Goal: Task Accomplishment & Management: Complete application form

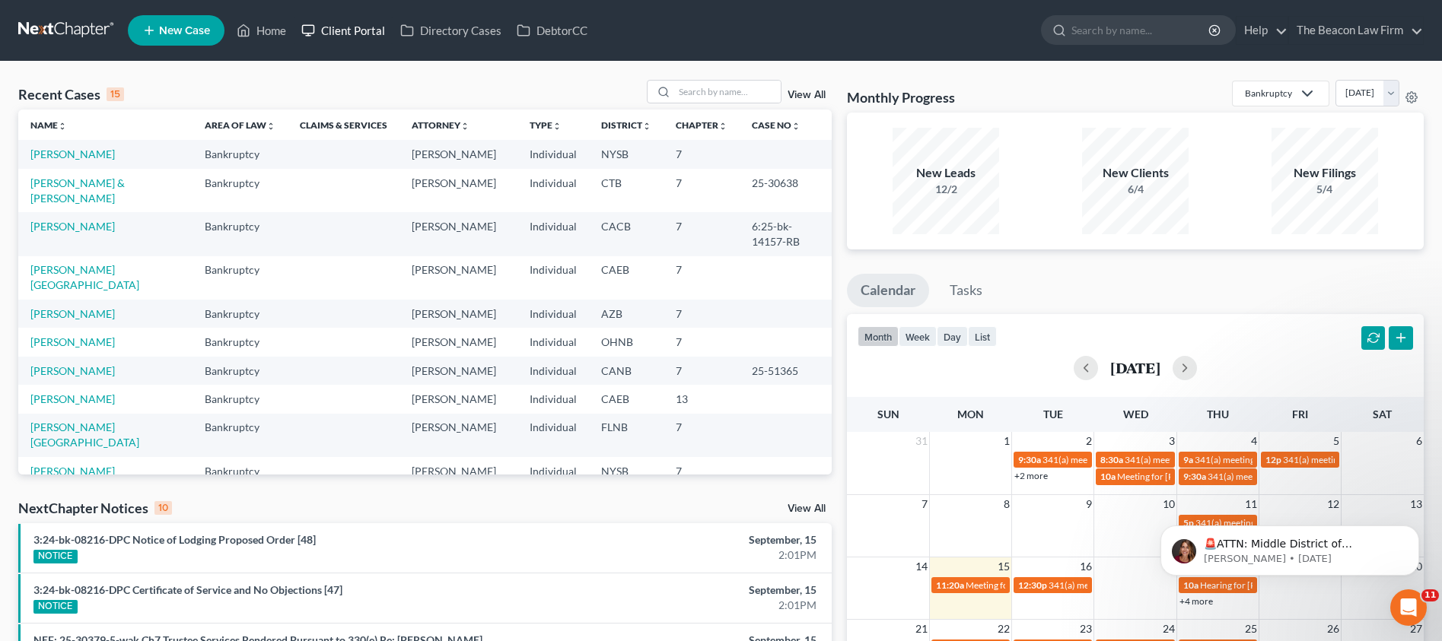
click at [348, 32] on link "Client Portal" at bounding box center [343, 30] width 99 height 27
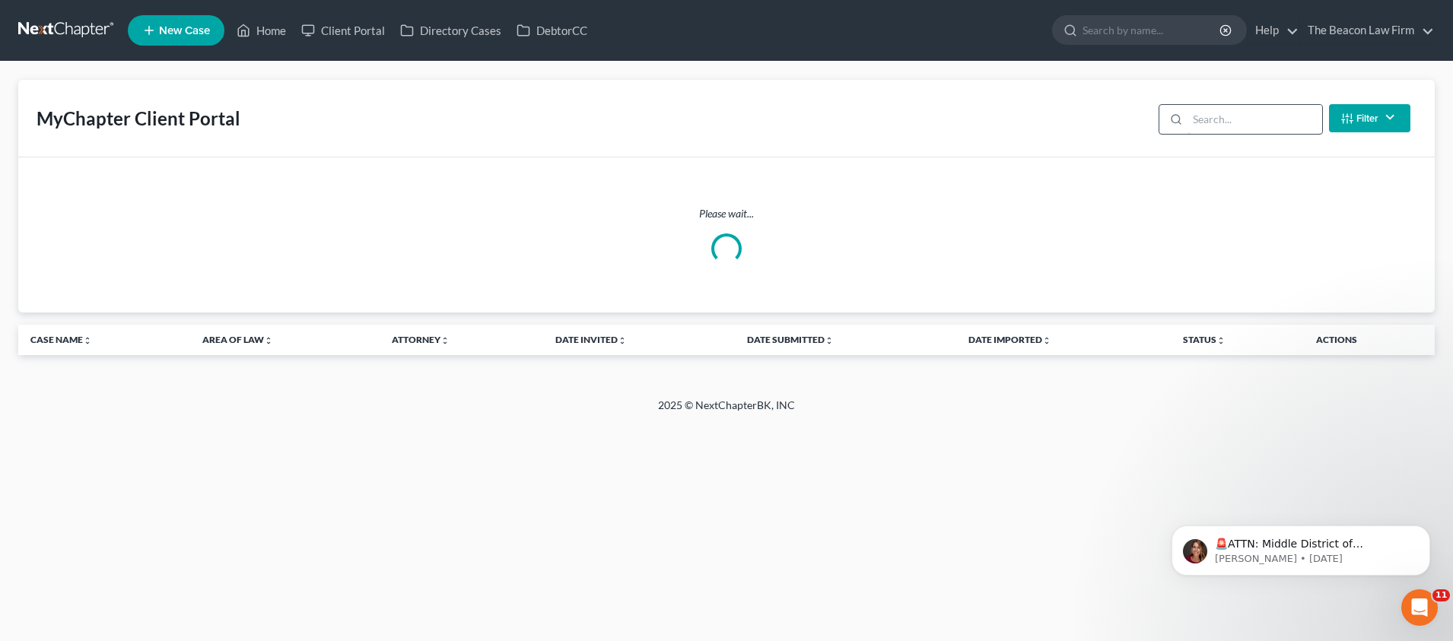
click at [1215, 126] on input "search" at bounding box center [1255, 119] width 135 height 29
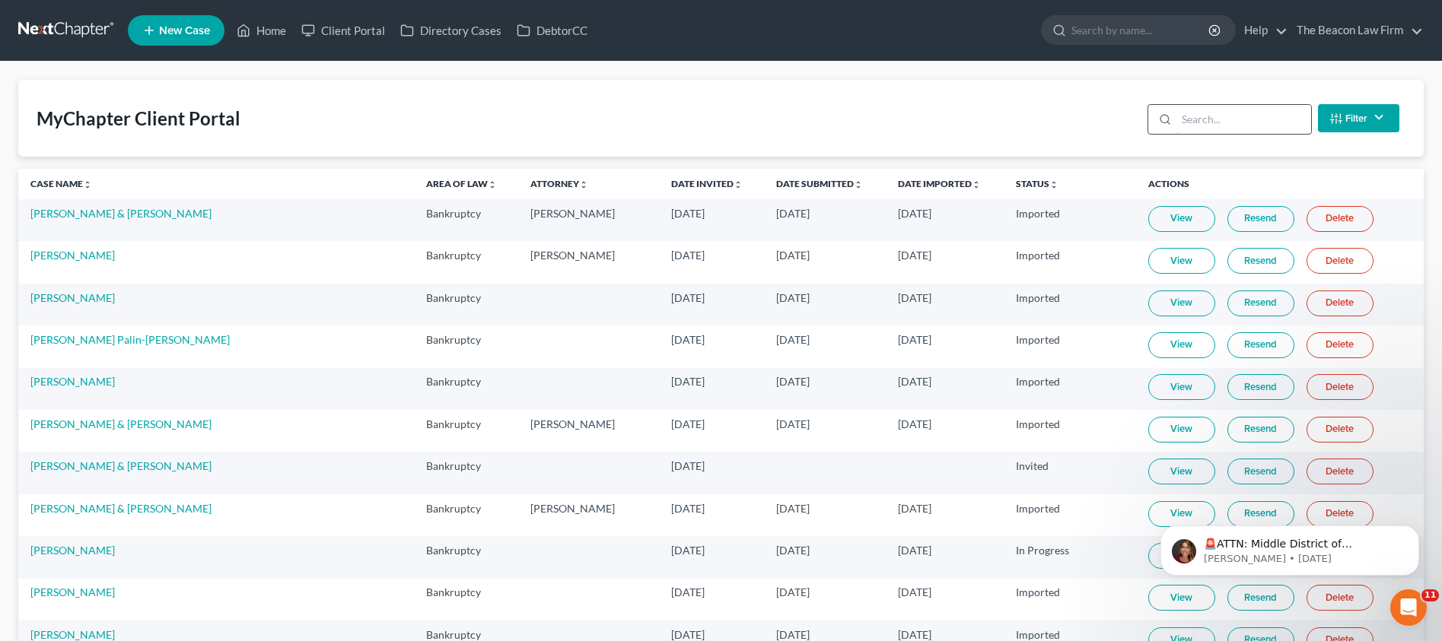
paste input "[PERSON_NAME]"
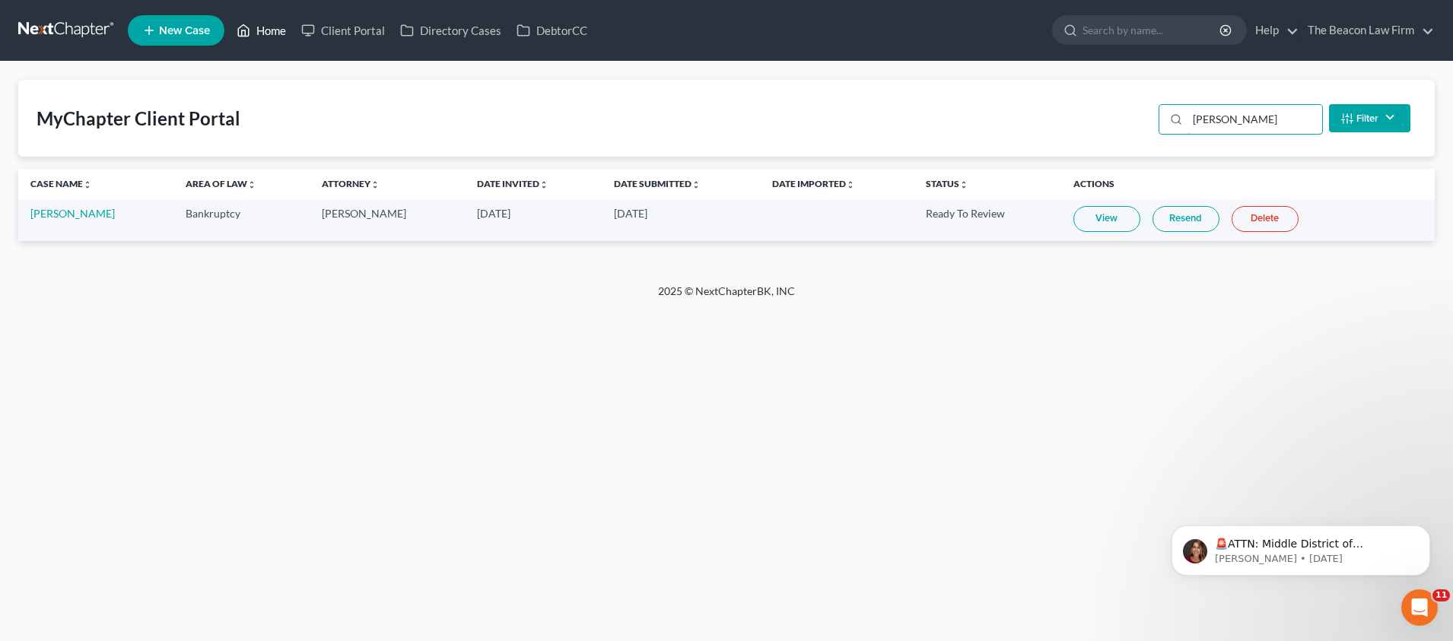
type input "[PERSON_NAME]"
click at [276, 34] on link "Home" at bounding box center [261, 30] width 65 height 27
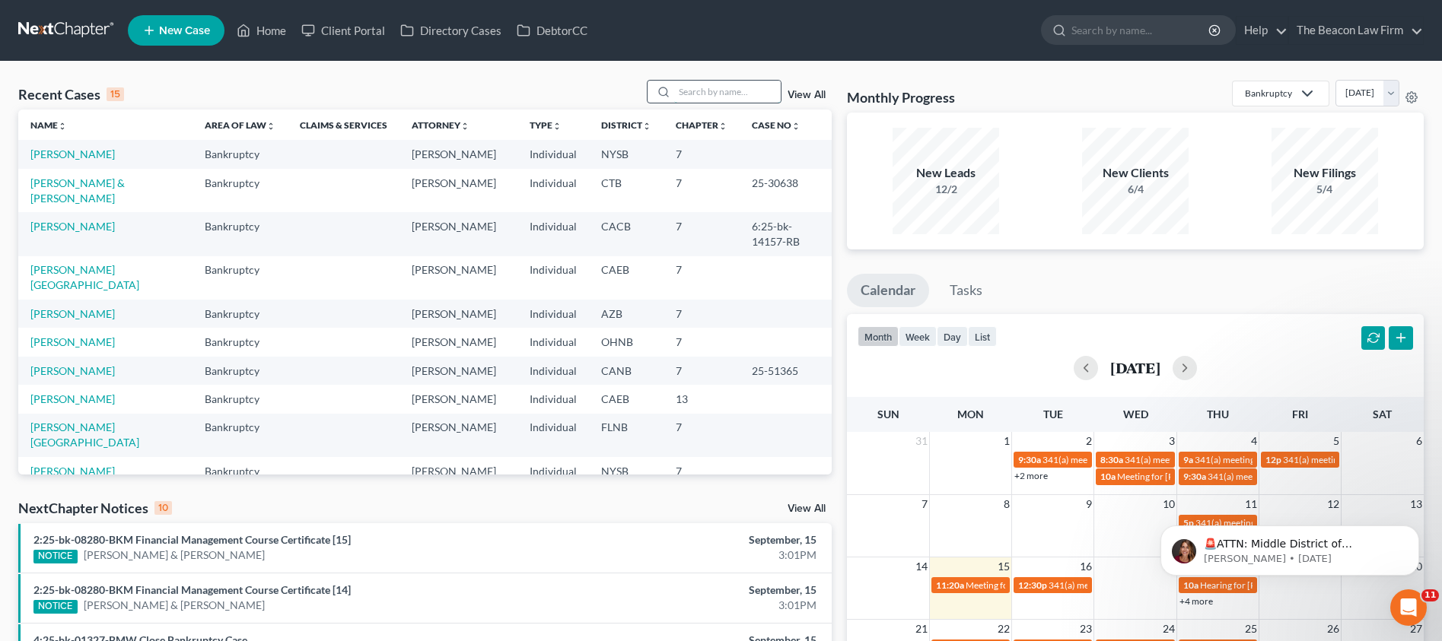
click at [704, 91] on input "search" at bounding box center [727, 92] width 107 height 22
paste input "[PERSON_NAME]"
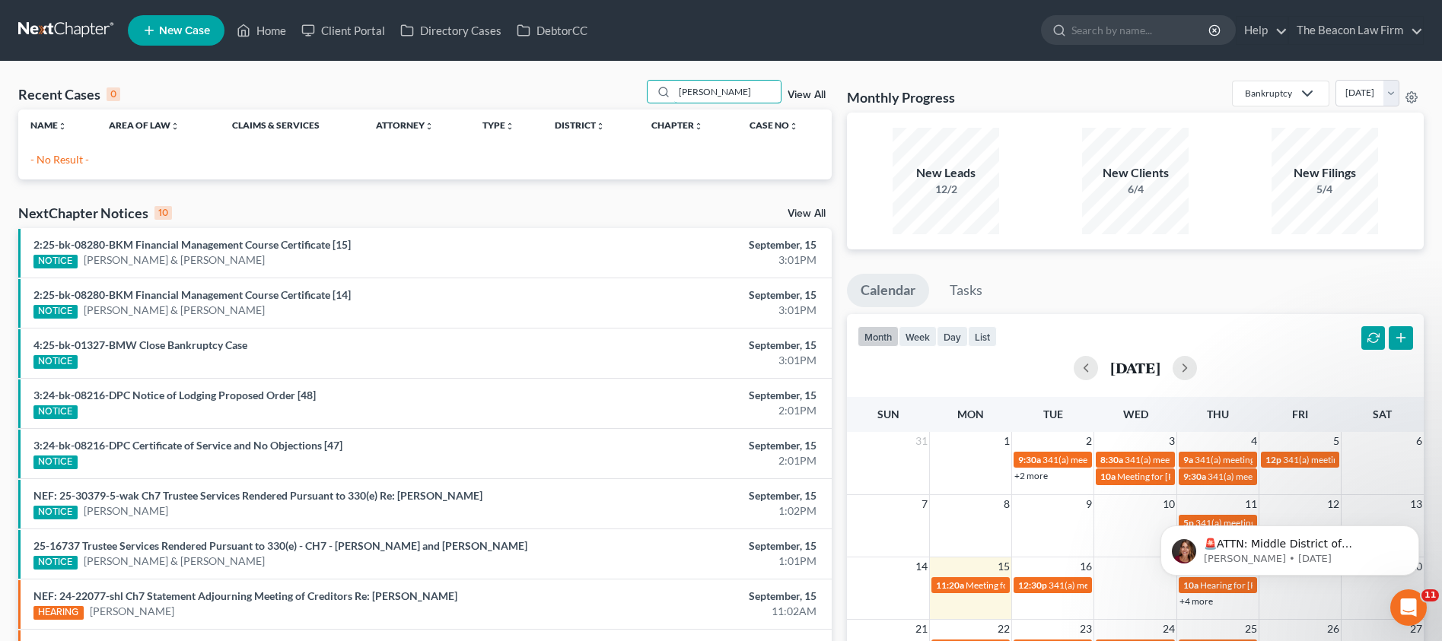
type input "[PERSON_NAME]"
click at [186, 26] on span "New Case" at bounding box center [184, 30] width 51 height 11
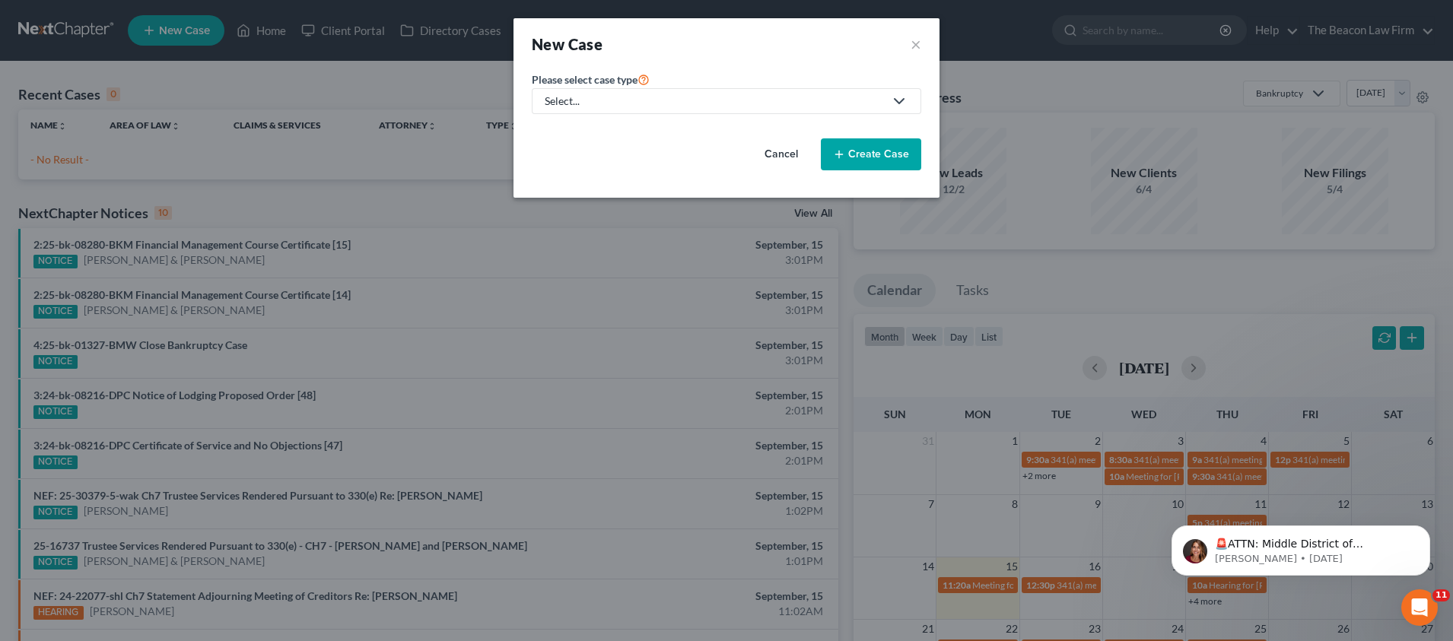
drag, startPoint x: 654, startPoint y: 99, endPoint x: 629, endPoint y: 106, distance: 26.0
click at [650, 100] on div "Select..." at bounding box center [714, 101] width 339 height 15
drag, startPoint x: 589, startPoint y: 127, endPoint x: 647, endPoint y: 134, distance: 59.0
click at [590, 127] on div "Bankruptcy" at bounding box center [573, 131] width 55 height 15
select select "15"
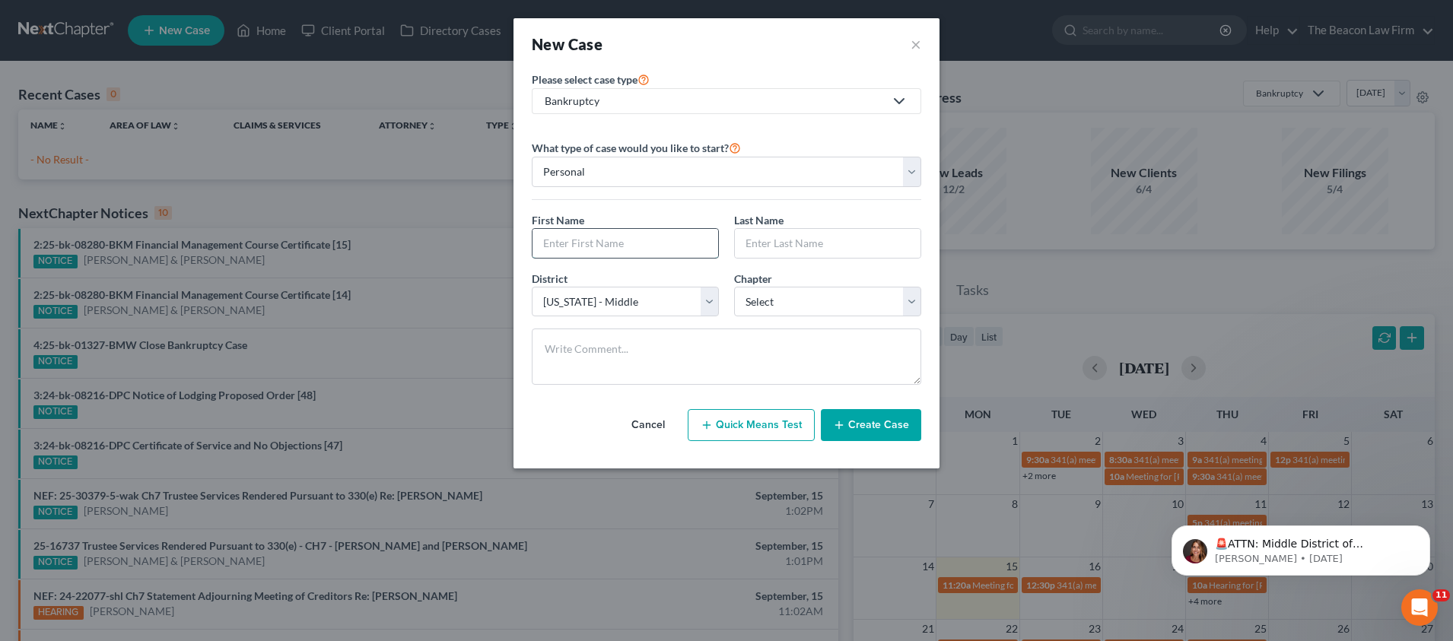
paste input "[PERSON_NAME]"
type input "[PERSON_NAME]"
paste input "[PERSON_NAME]"
click at [785, 239] on input "[PERSON_NAME]" at bounding box center [828, 243] width 186 height 29
type input "[PERSON_NAME]"
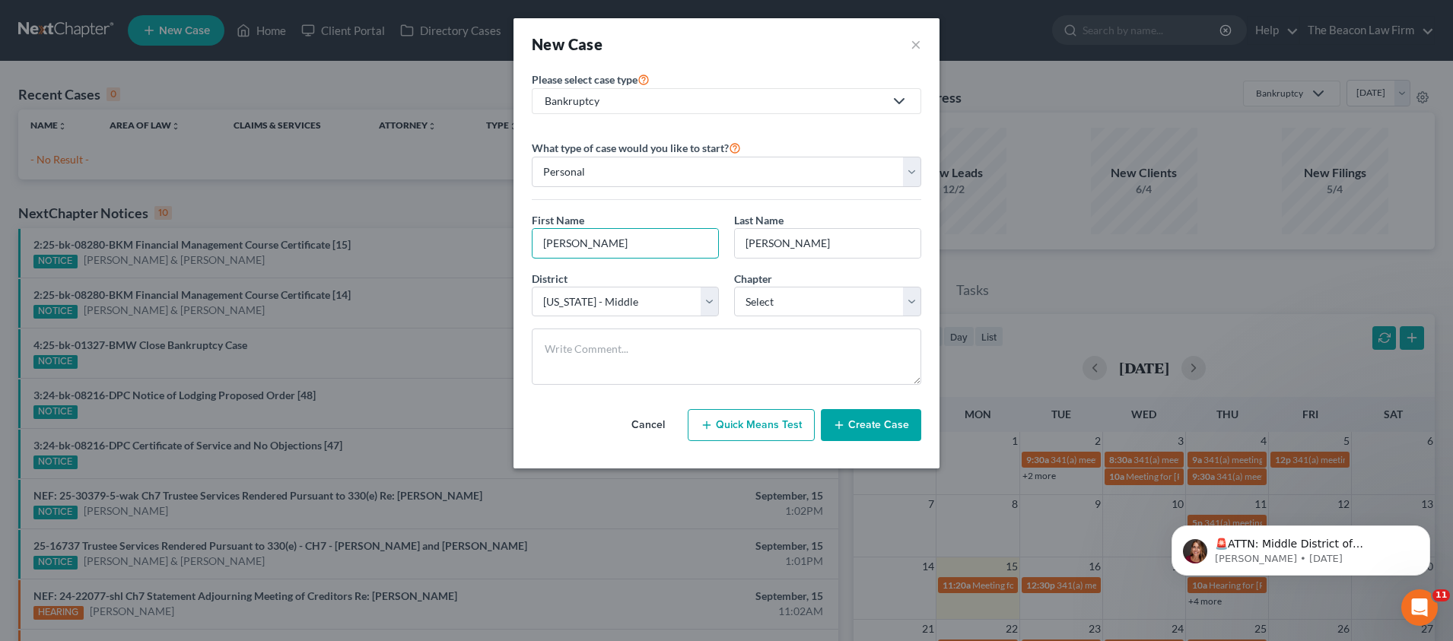
drag, startPoint x: 652, startPoint y: 237, endPoint x: 609, endPoint y: 259, distance: 48.0
click at [580, 242] on input "[PERSON_NAME]" at bounding box center [626, 243] width 186 height 29
type input "[PERSON_NAME]"
select select "20"
select select "0"
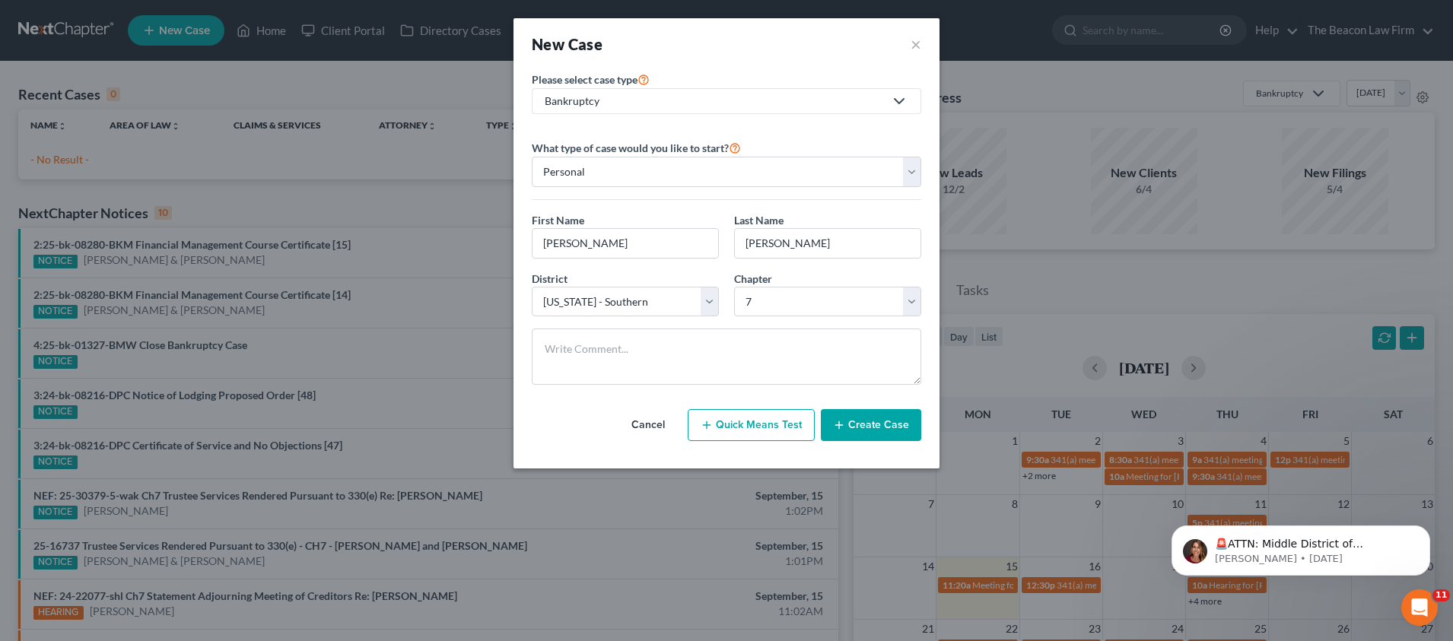
click at [876, 430] on button "Create Case" at bounding box center [871, 425] width 100 height 32
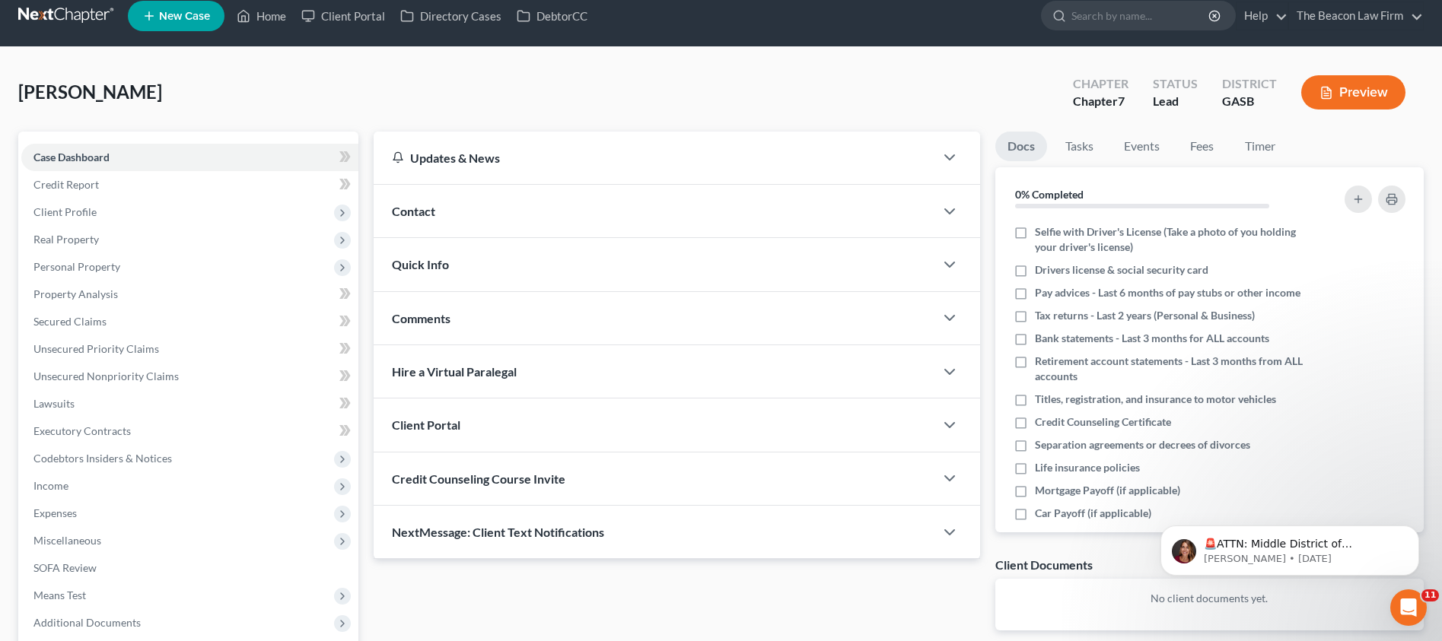
scroll to position [36, 0]
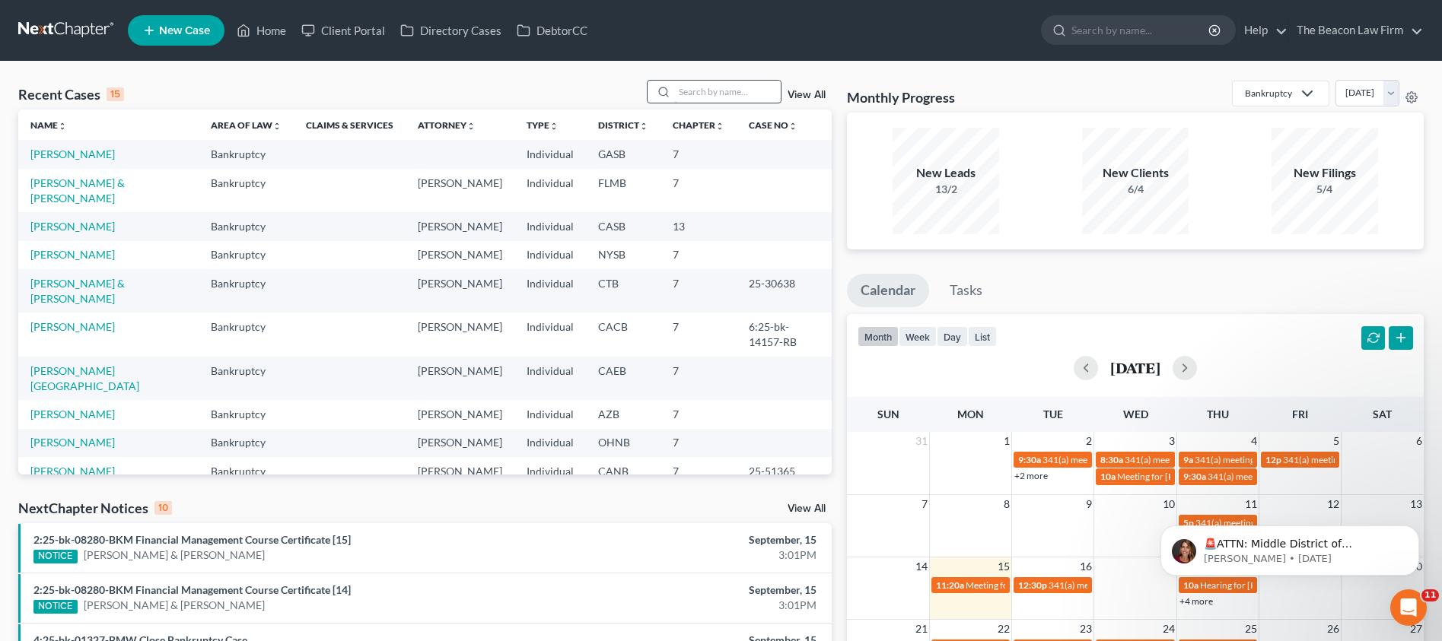
click at [723, 93] on div at bounding box center [714, 92] width 135 height 24
click at [750, 87] on input "search" at bounding box center [727, 92] width 107 height 22
paste input "[PERSON_NAME]"
type input "[PERSON_NAME]"
click at [74, 154] on link "[PERSON_NAME]" at bounding box center [72, 154] width 84 height 13
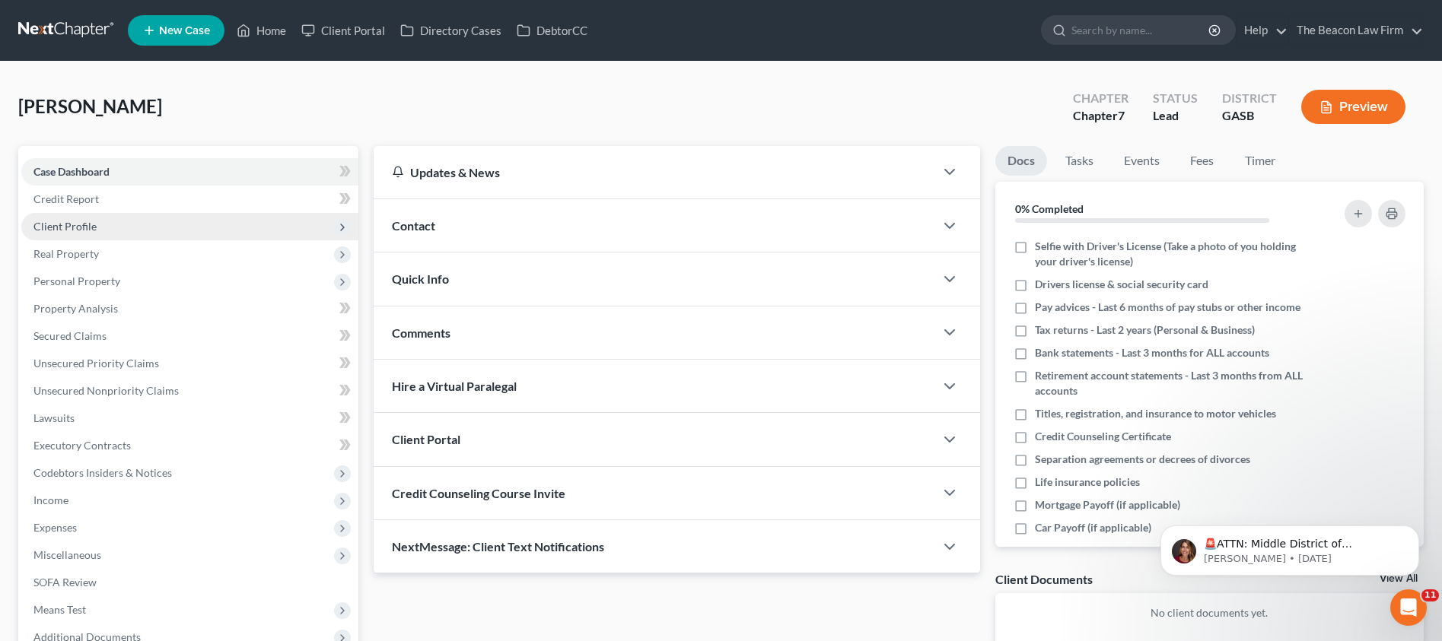
click at [87, 234] on span "Client Profile" at bounding box center [189, 226] width 337 height 27
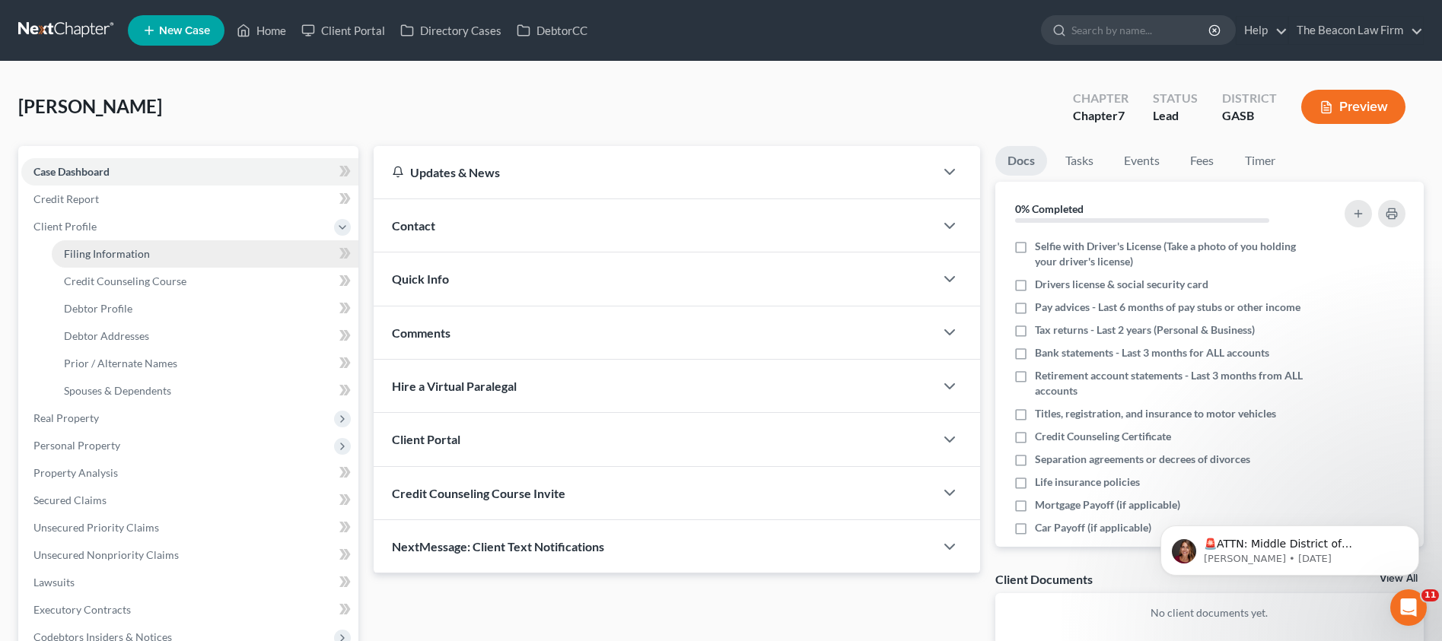
click at [101, 256] on span "Filing Information" at bounding box center [107, 253] width 86 height 13
select select "1"
select select "0"
select select "20"
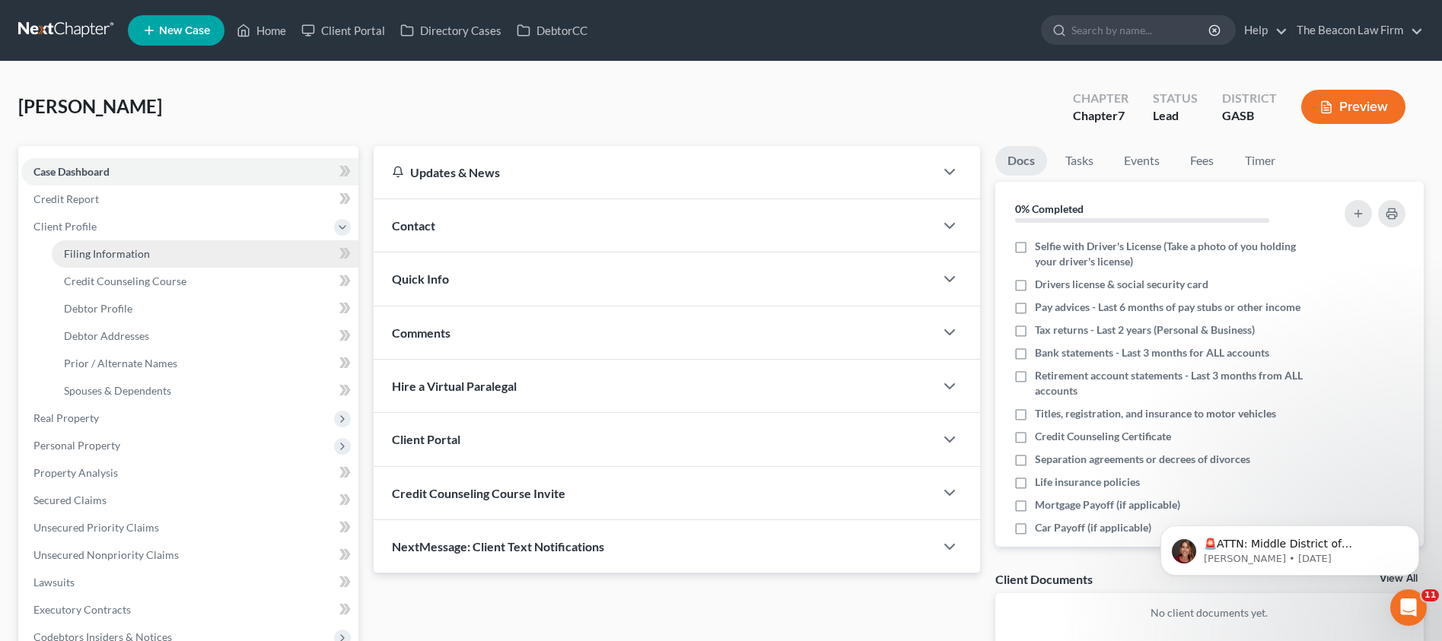
select select "10"
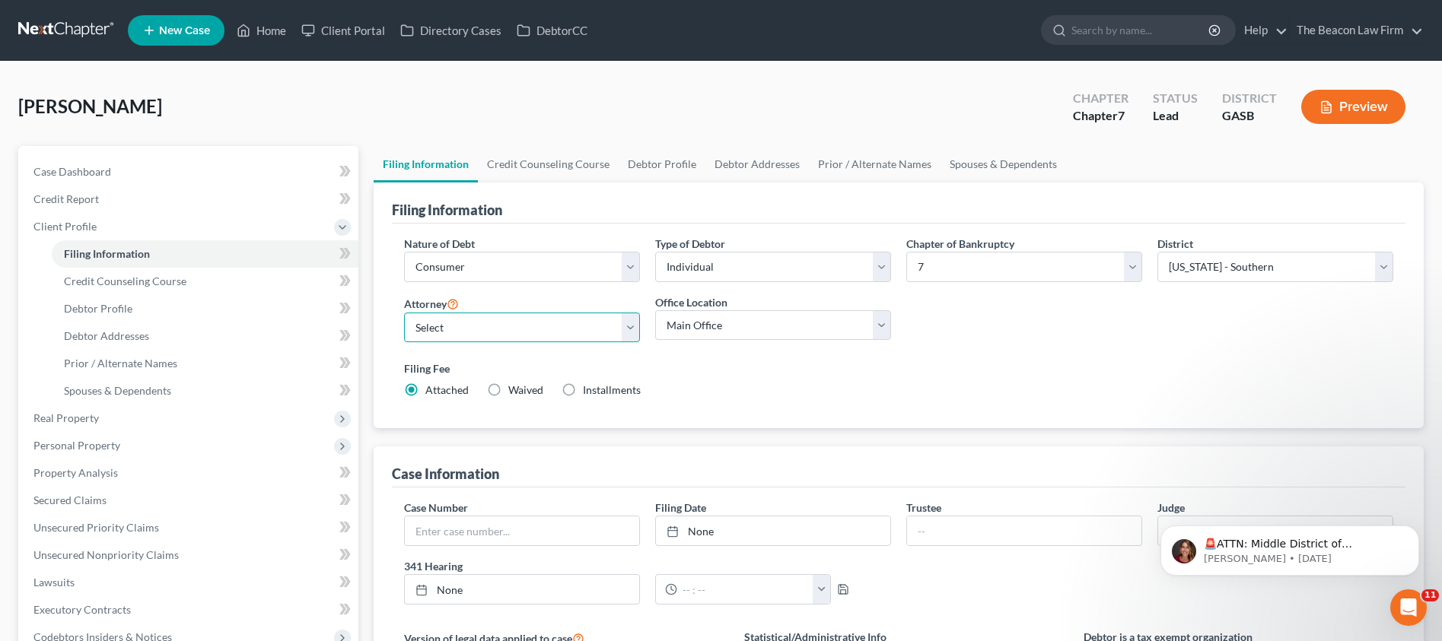
select select "24"
click at [96, 166] on span "Case Dashboard" at bounding box center [72, 171] width 78 height 13
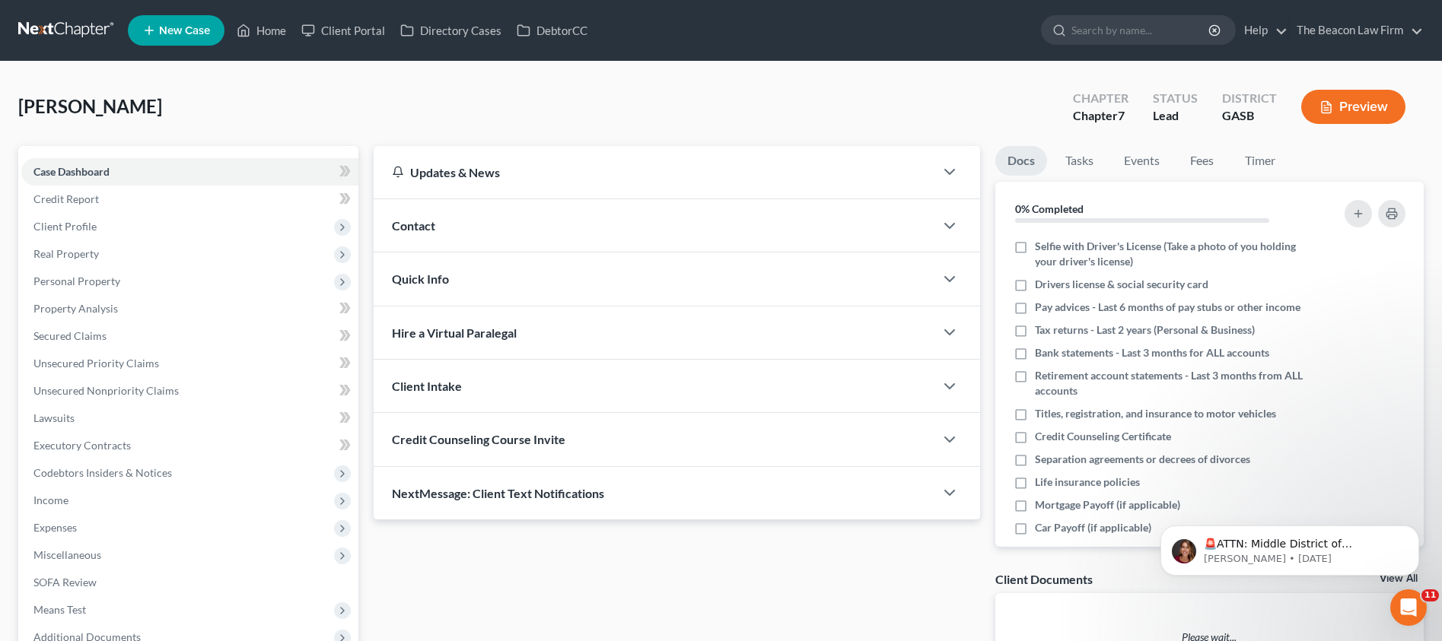
scroll to position [53, 0]
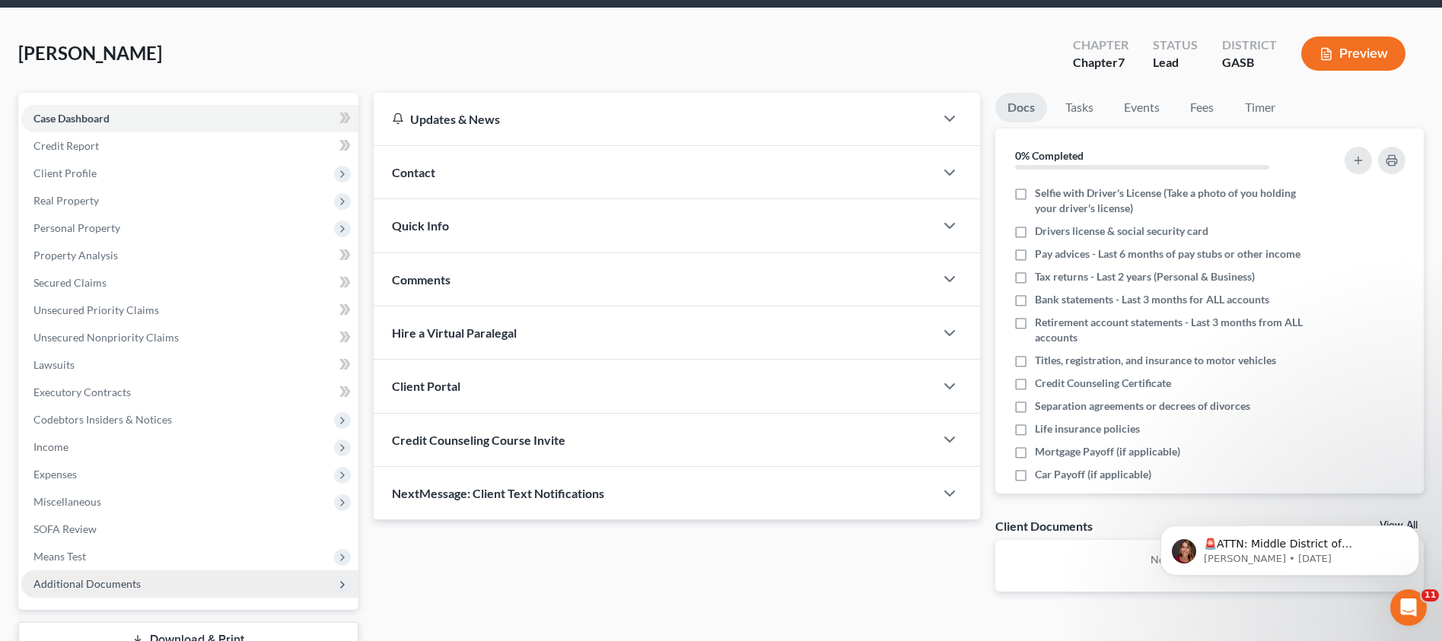
click at [87, 587] on span "Additional Documents" at bounding box center [86, 583] width 107 height 13
click at [131, 632] on span "Client Document Storage" at bounding box center [123, 638] width 119 height 13
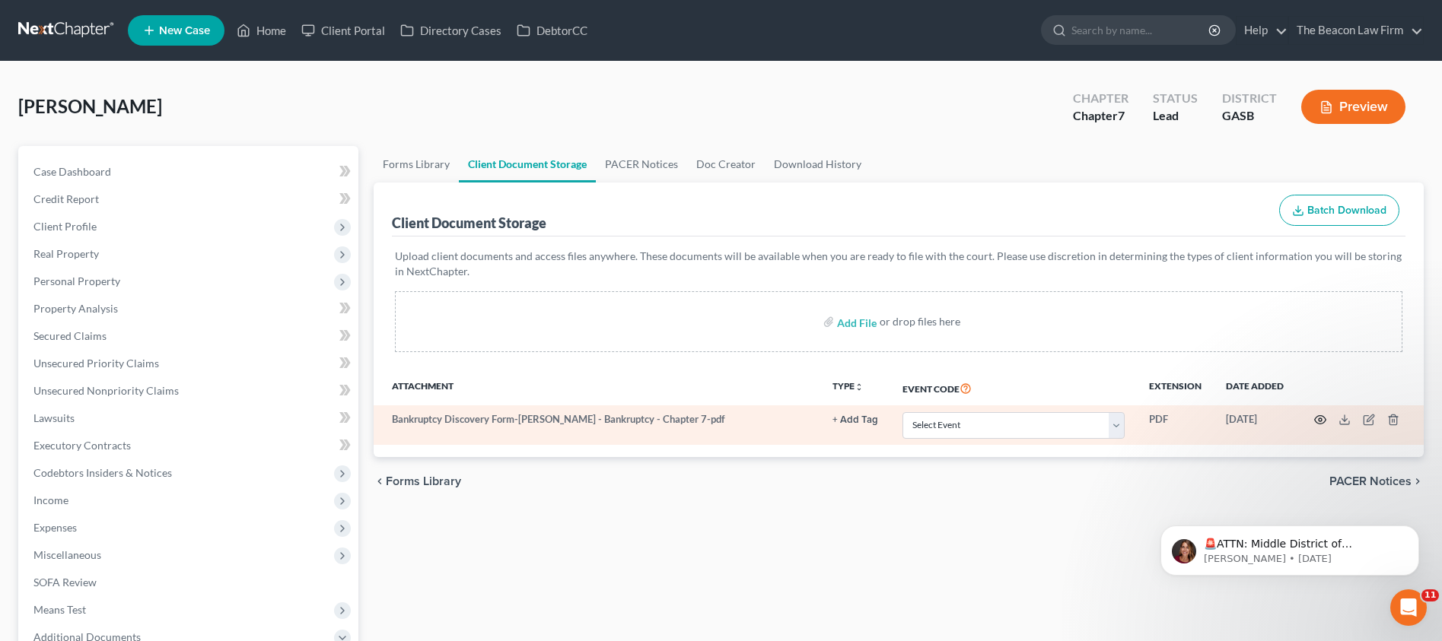
click at [1321, 418] on circle "button" at bounding box center [1319, 419] width 3 height 3
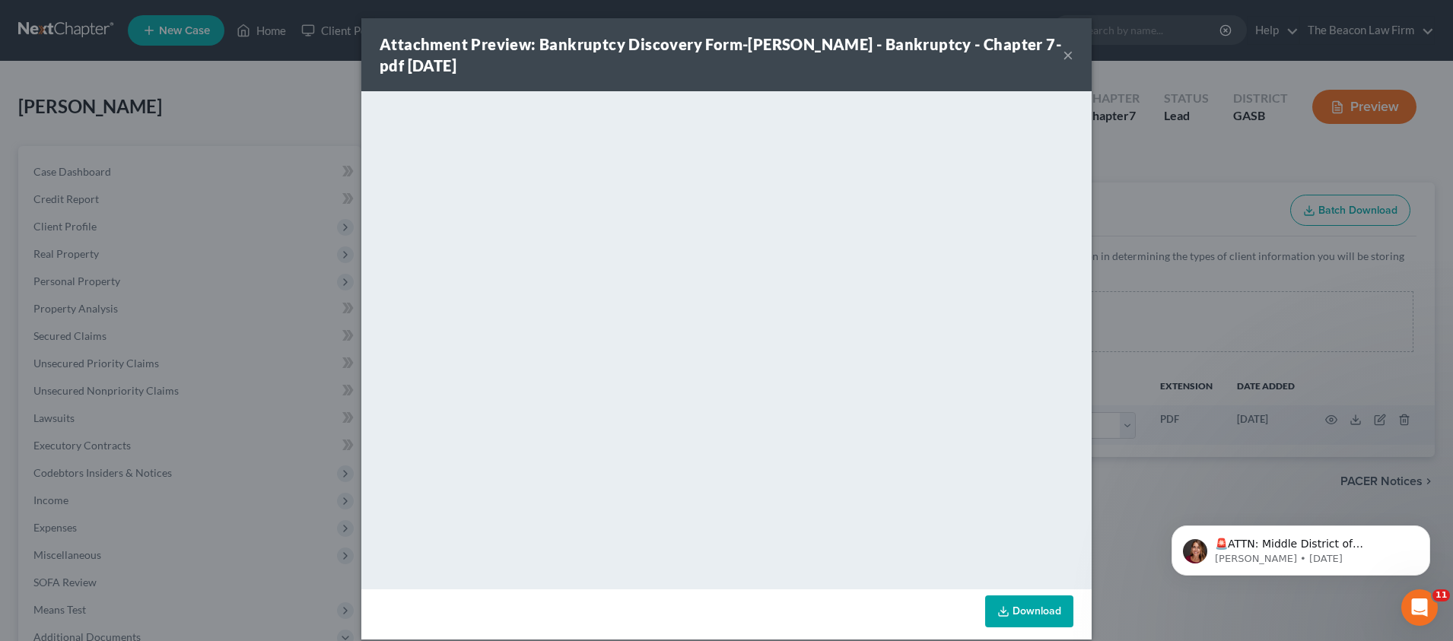
click at [1067, 59] on button "×" at bounding box center [1068, 55] width 11 height 18
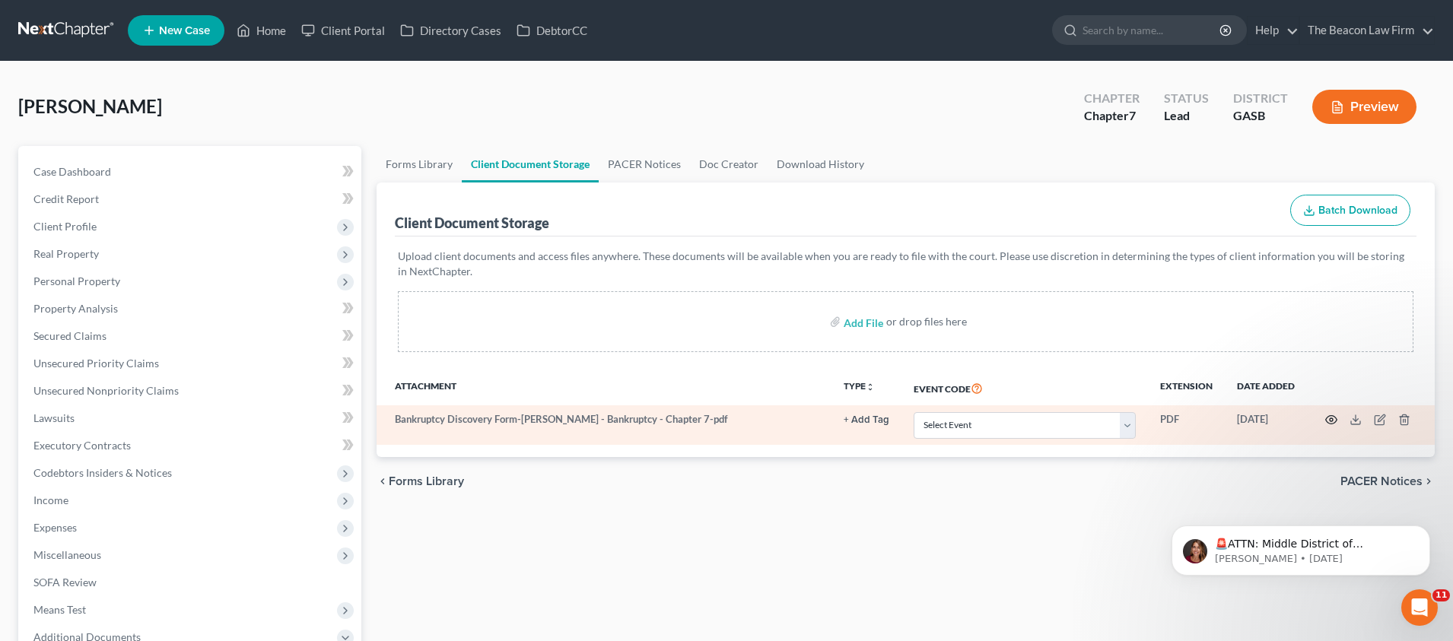
click at [1325, 418] on icon "button" at bounding box center [1331, 420] width 12 height 12
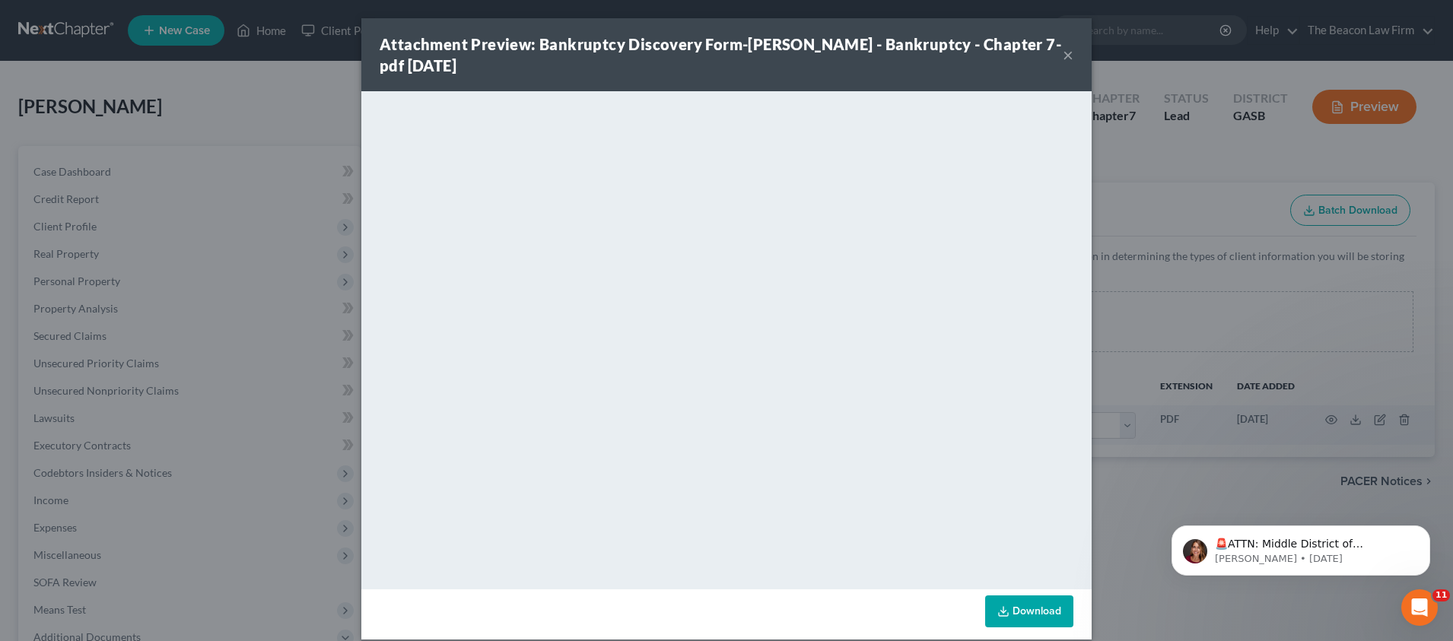
click at [1063, 56] on button "×" at bounding box center [1068, 55] width 11 height 18
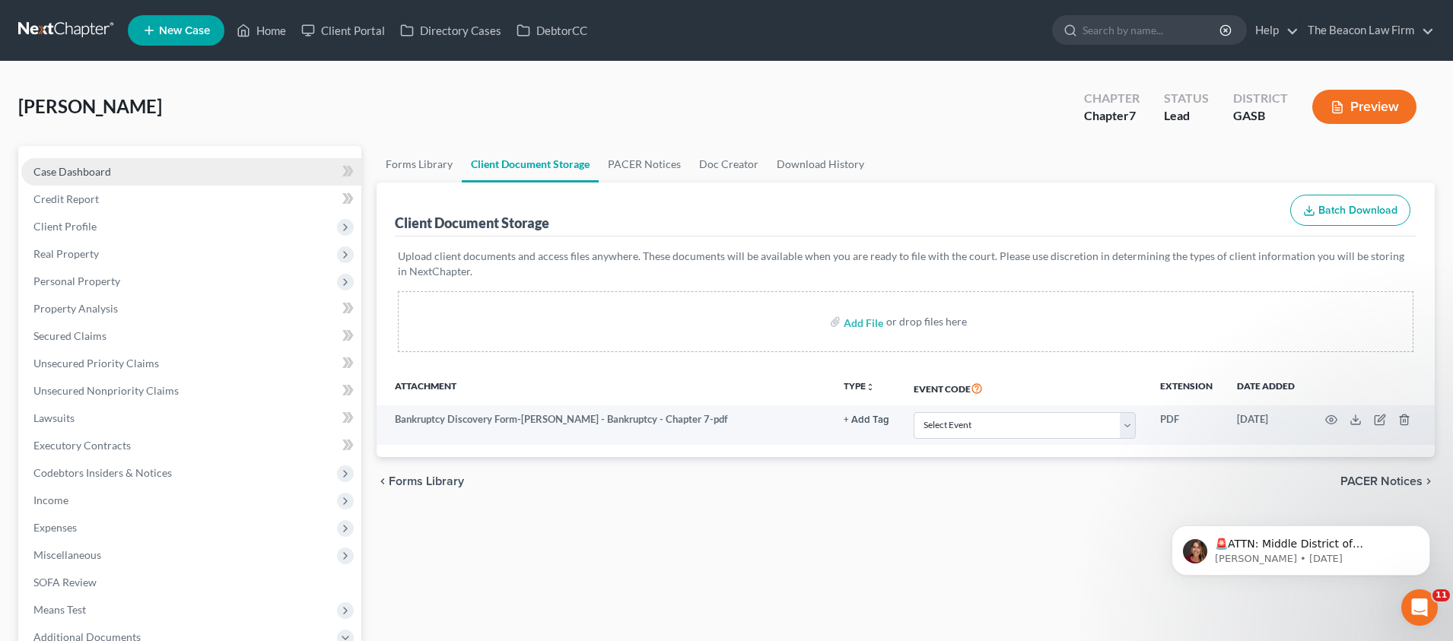
click at [90, 179] on link "Case Dashboard" at bounding box center [191, 171] width 340 height 27
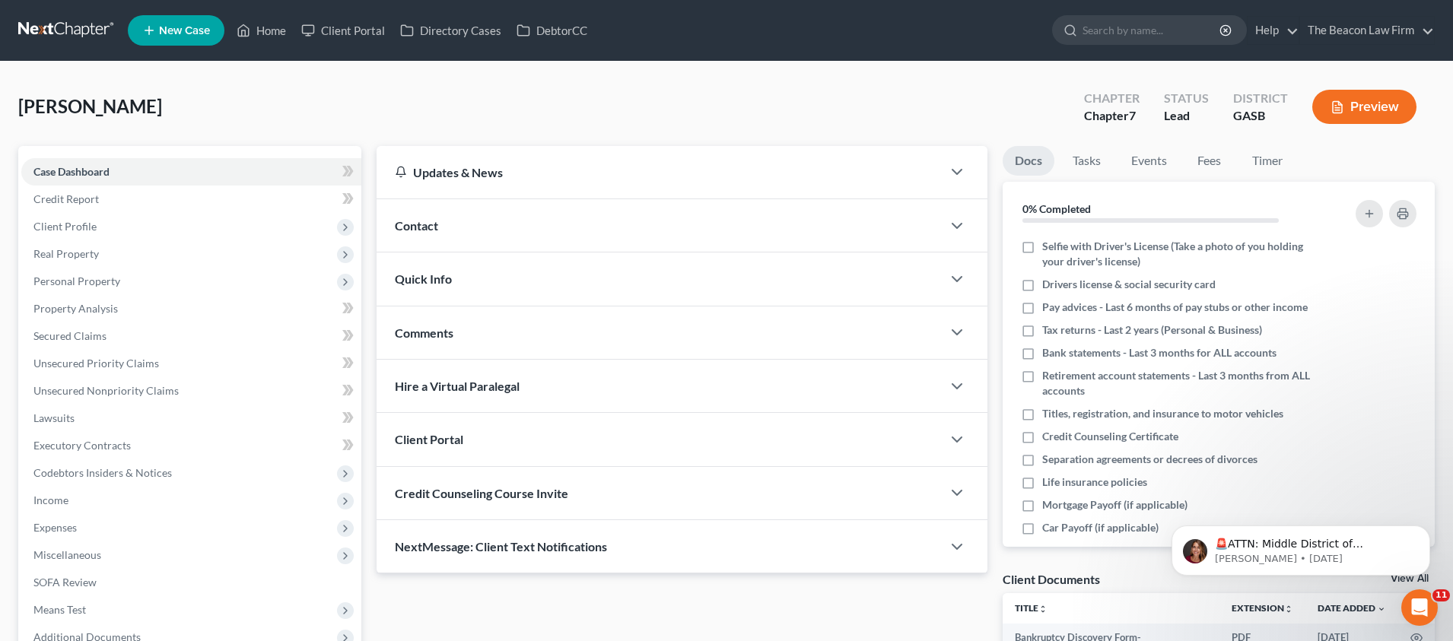
click at [443, 338] on span "Comments" at bounding box center [424, 333] width 59 height 14
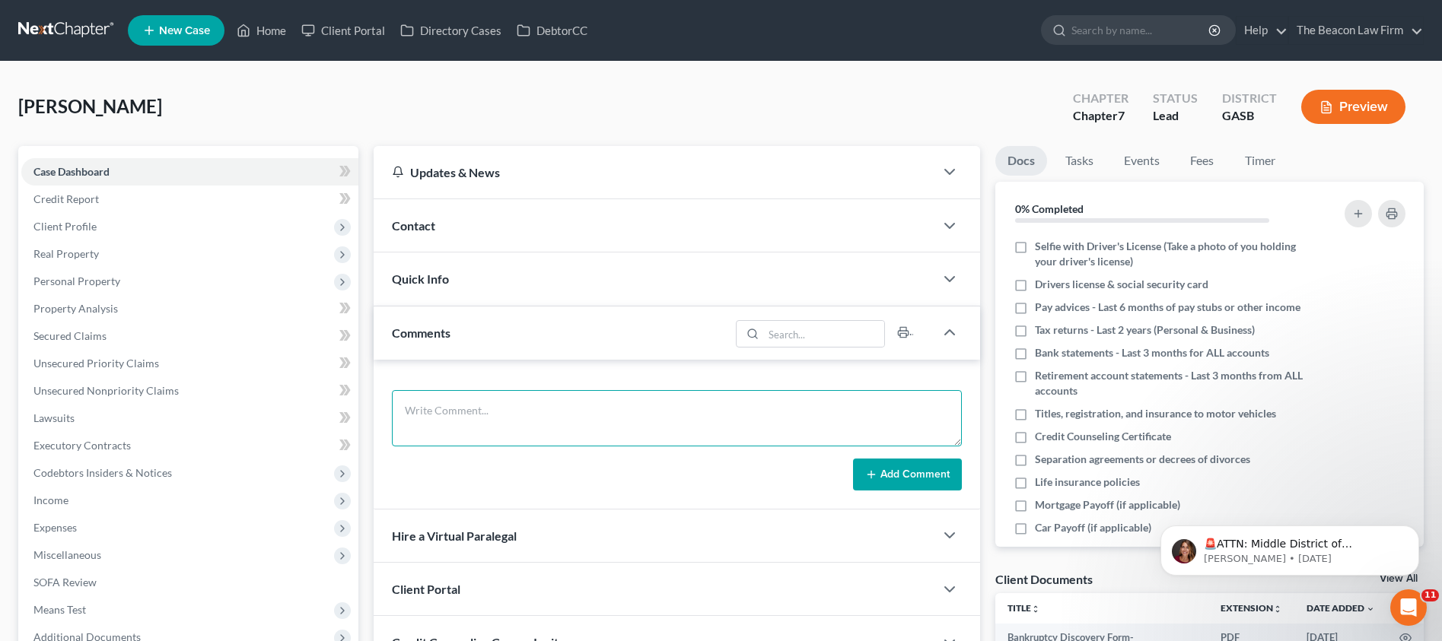
click at [459, 405] on textarea at bounding box center [677, 418] width 570 height 56
click at [588, 432] on textarea at bounding box center [677, 418] width 570 height 56
paste textarea "Sent potential client notification email correspondence to Attorney [PERSON_NAM…"
click at [472, 409] on textarea "Sent potential client notification email correspondence to Attorney [PERSON_NAM…" at bounding box center [677, 418] width 570 height 56
click at [692, 409] on textarea "Sent client notification email correspondence to Attorney [PERSON_NAME]. Sent B…" at bounding box center [677, 418] width 570 height 56
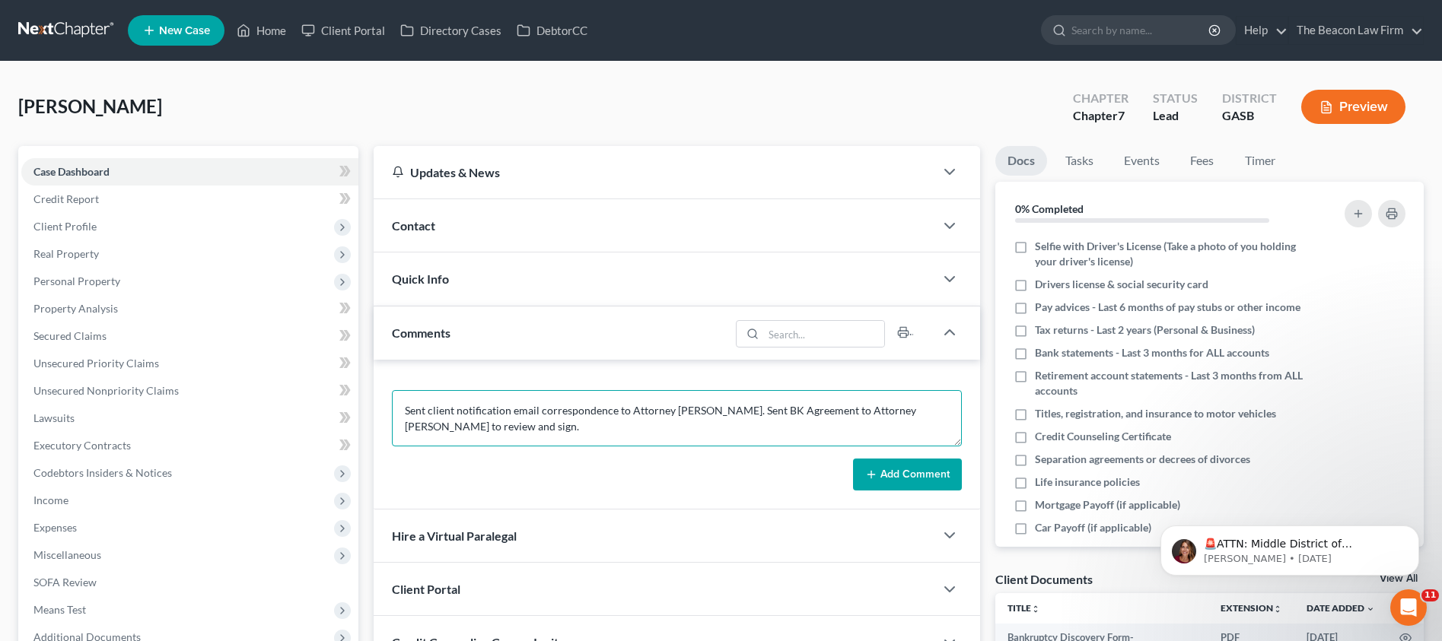
click at [881, 410] on textarea "Sent client notification email correspondence to Attorney [PERSON_NAME]. Sent B…" at bounding box center [677, 418] width 570 height 56
paste textarea "[PERSON_NAME]"
type textarea "Sent client notification email correspondence to Attorney [PERSON_NAME]. Sent B…"
click at [917, 475] on button "Add Comment" at bounding box center [907, 475] width 109 height 32
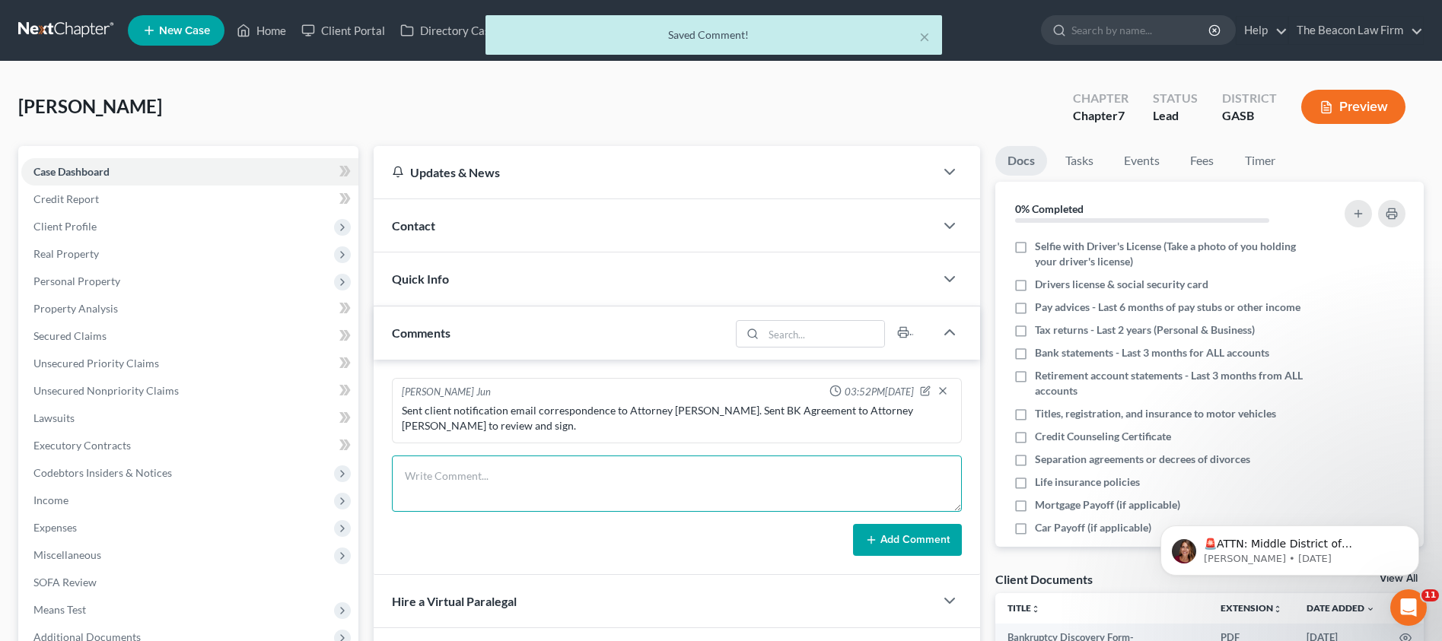
click at [784, 495] on textarea at bounding box center [677, 484] width 570 height 56
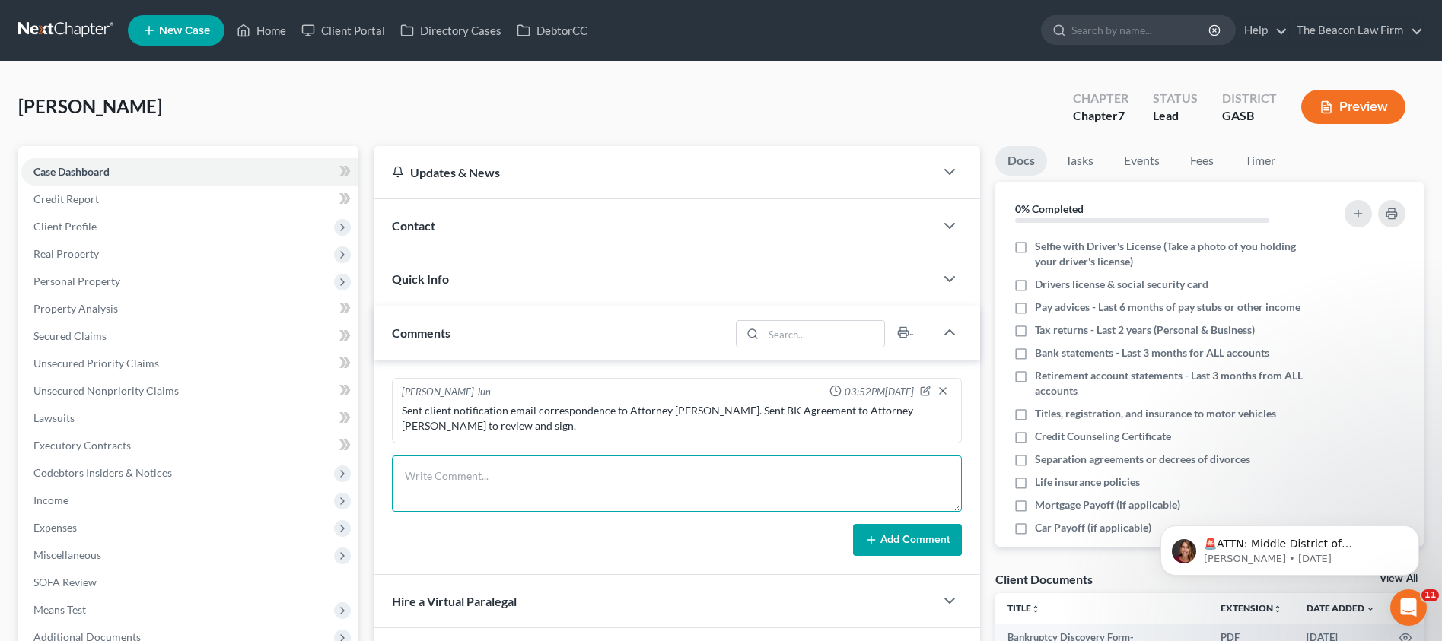
click at [651, 478] on textarea at bounding box center [677, 484] width 570 height 56
paste textarea "Client is paid in full. Sent client and Attorney [PERSON_NAME] petition prepara…"
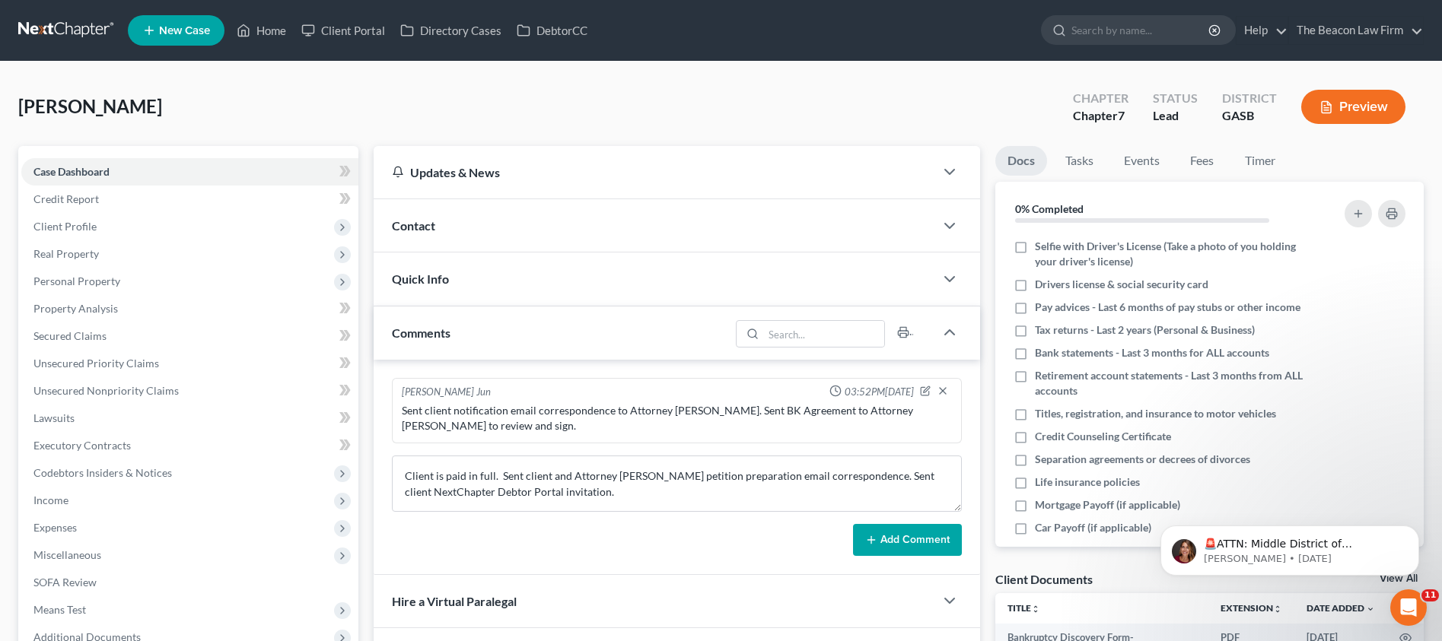
click at [673, 417] on div "Sent client notification email correspondence to Attorney [PERSON_NAME]. Sent B…" at bounding box center [677, 418] width 550 height 30
drag, startPoint x: 669, startPoint y: 409, endPoint x: 700, endPoint y: 407, distance: 31.3
click at [700, 407] on div "Sent client notification email correspondence to Attorney [PERSON_NAME]. Sent B…" at bounding box center [677, 418] width 550 height 30
copy div "Patric"
click at [628, 473] on textarea "Client is paid in full. Sent client and Attorney [PERSON_NAME] petition prepara…" at bounding box center [677, 484] width 570 height 56
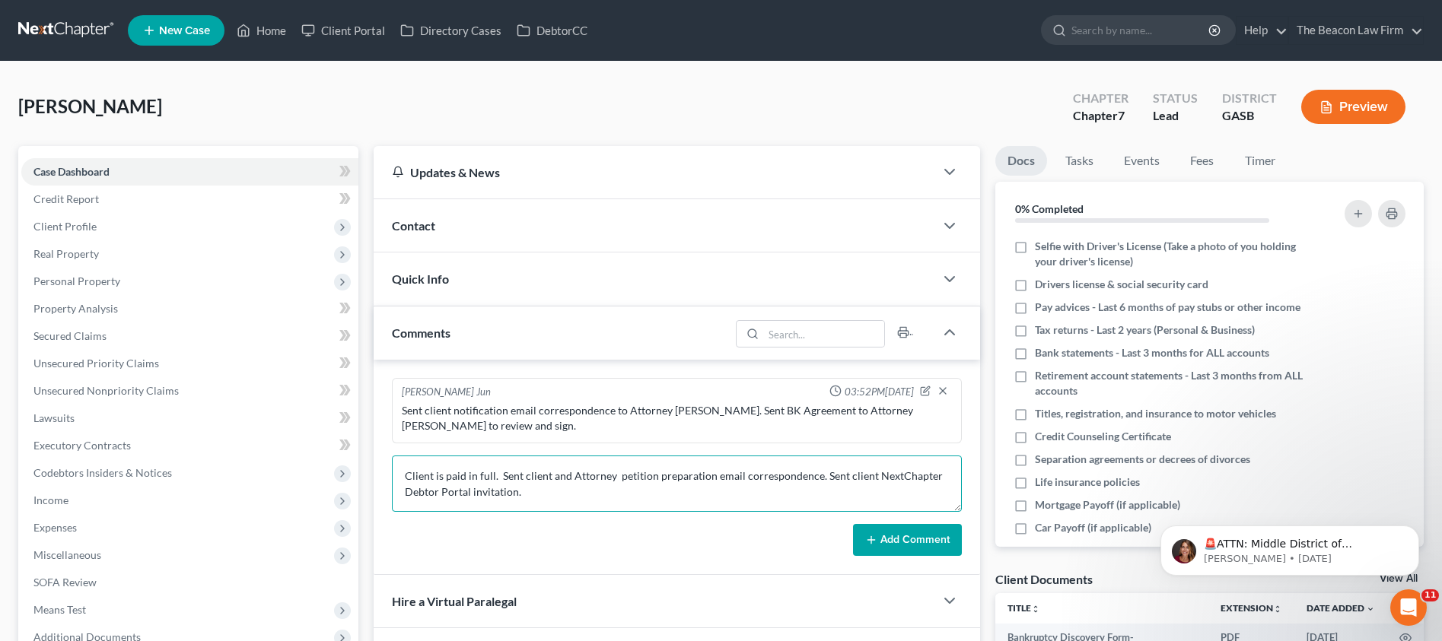
paste textarea "[PERSON_NAME]"
type textarea "Client is paid in full. Sent client and Attorney [PERSON_NAME] petition prepara…"
click at [911, 537] on button "Add Comment" at bounding box center [907, 540] width 109 height 32
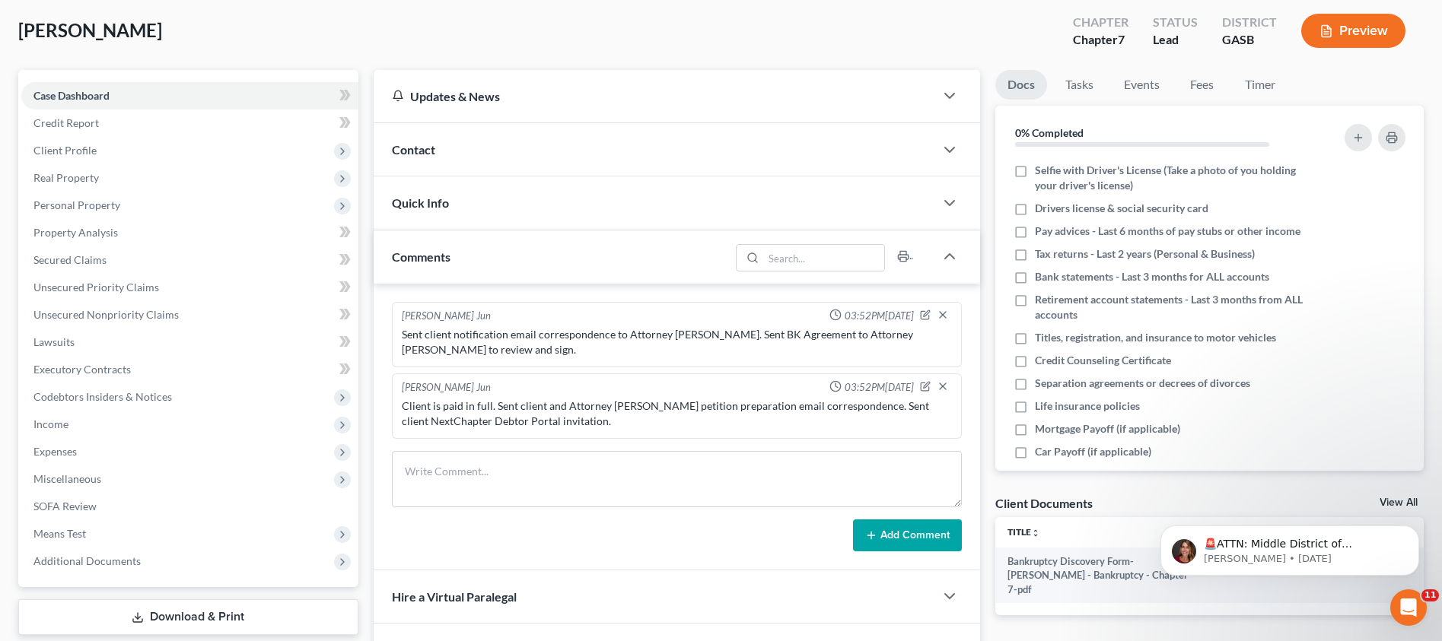
scroll to position [259, 0]
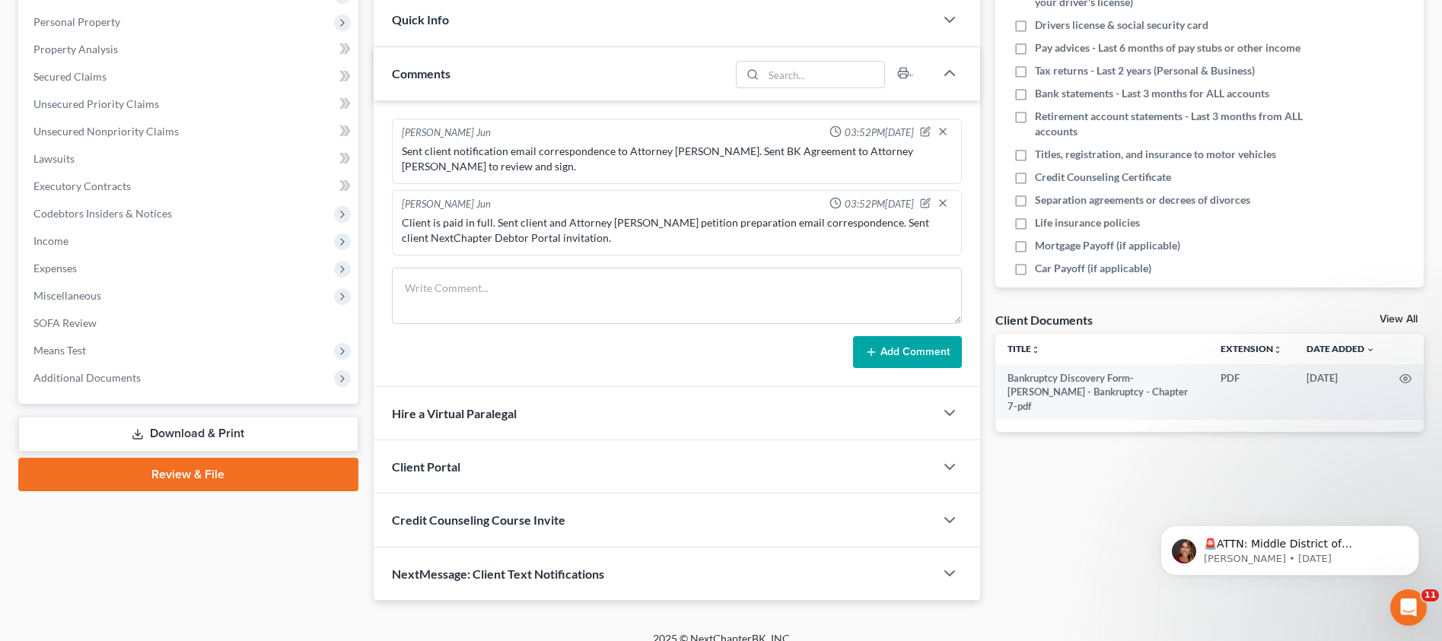
click at [454, 469] on span "Client Portal" at bounding box center [426, 467] width 68 height 14
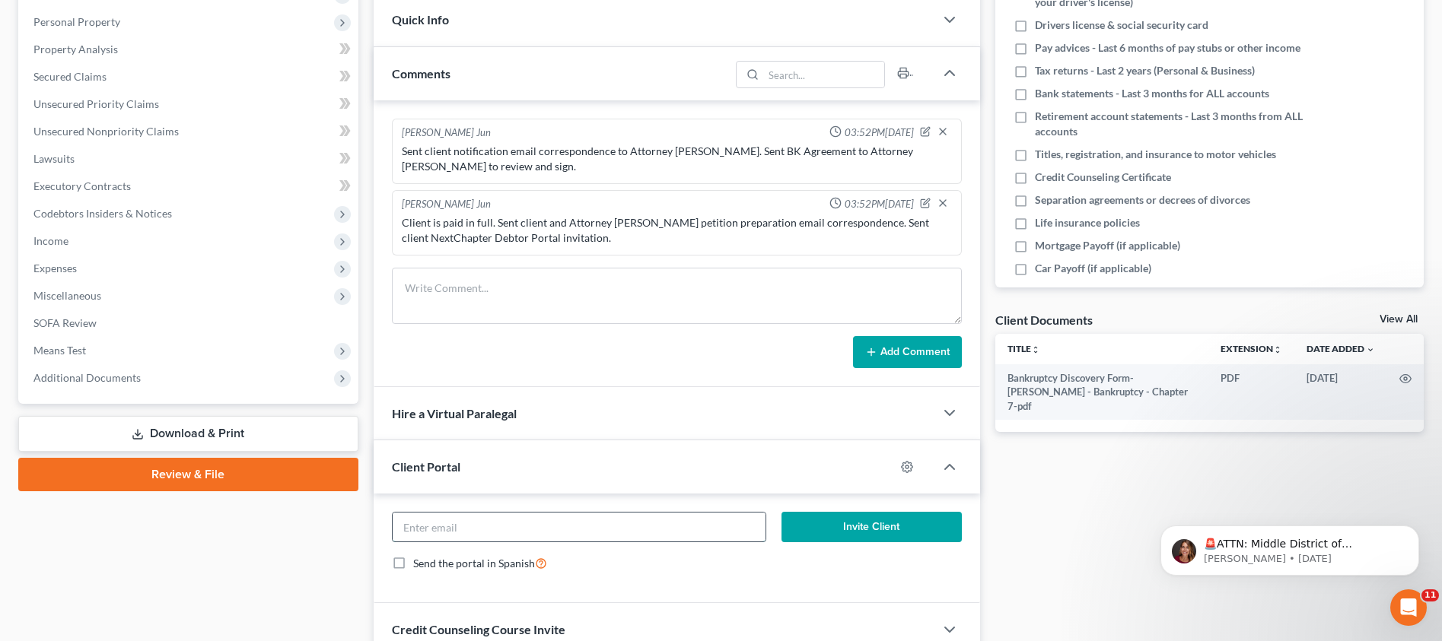
click at [475, 523] on input "email" at bounding box center [580, 527] width 374 height 29
click at [911, 469] on icon "button" at bounding box center [907, 467] width 12 height 12
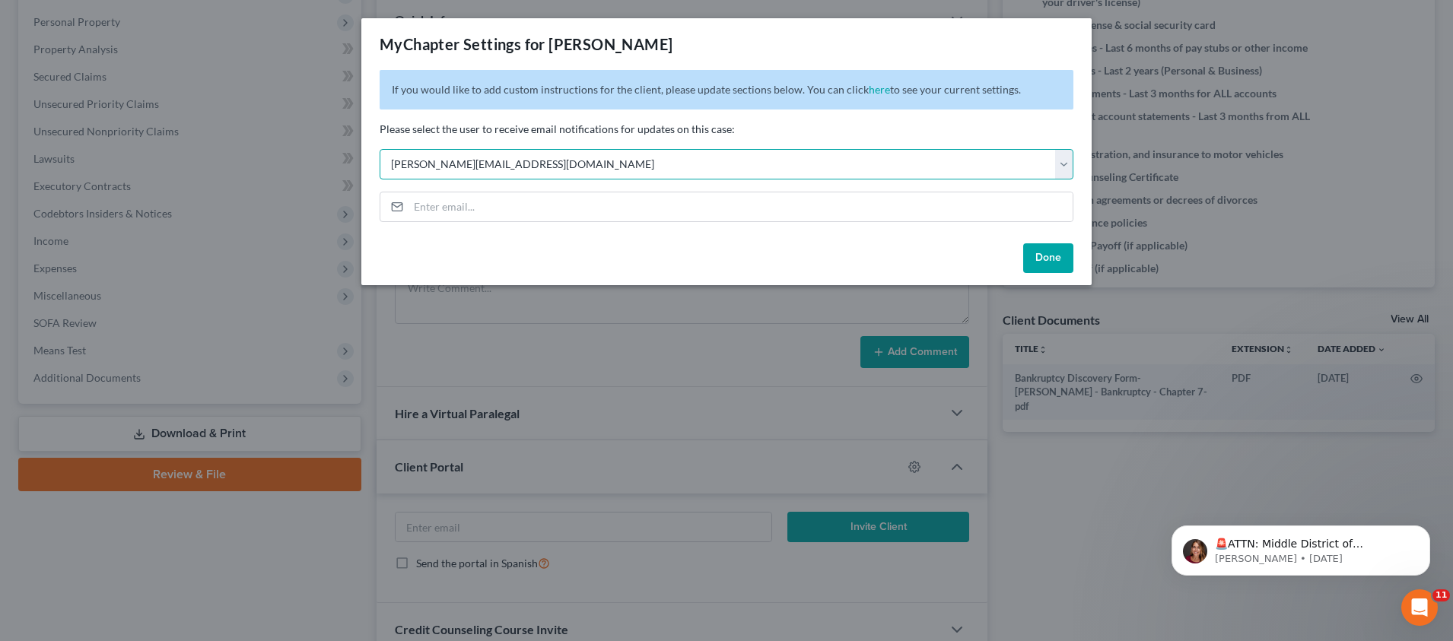
select select "9"
drag, startPoint x: 1053, startPoint y: 253, endPoint x: 1007, endPoint y: 298, distance: 64.6
click at [1054, 253] on button "Done" at bounding box center [1048, 258] width 50 height 30
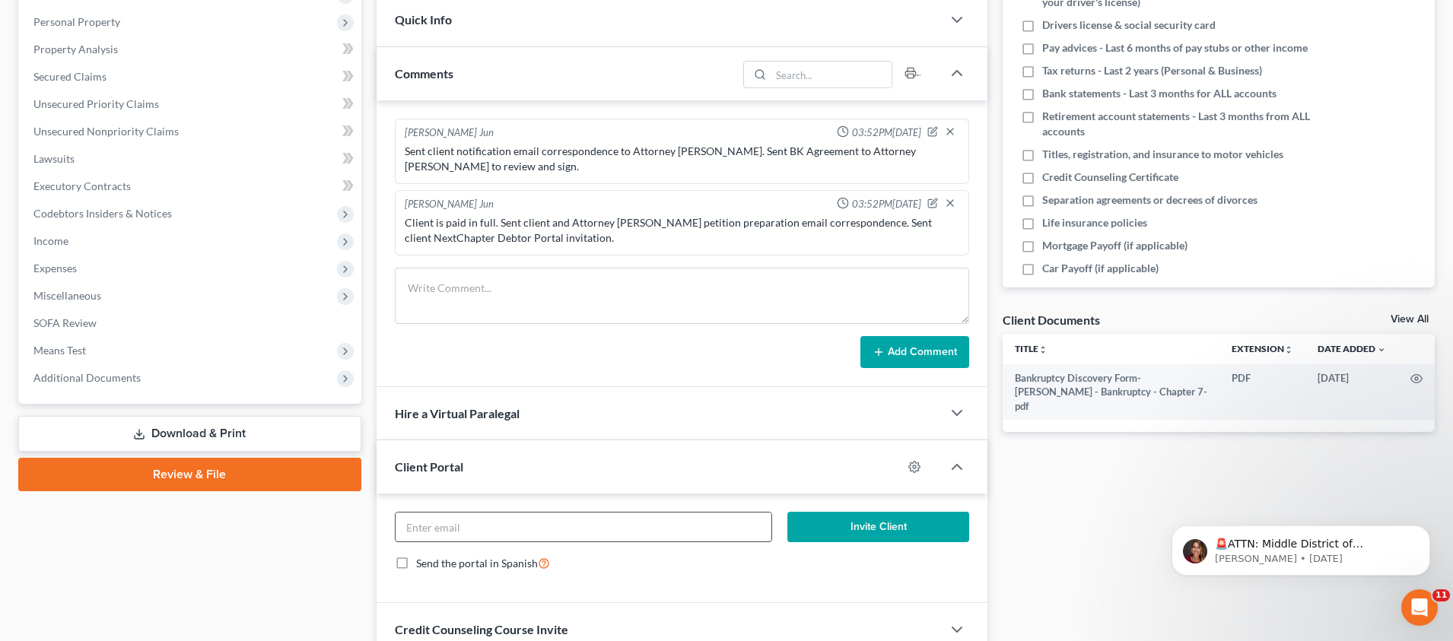
click at [467, 521] on input "email" at bounding box center [584, 527] width 377 height 29
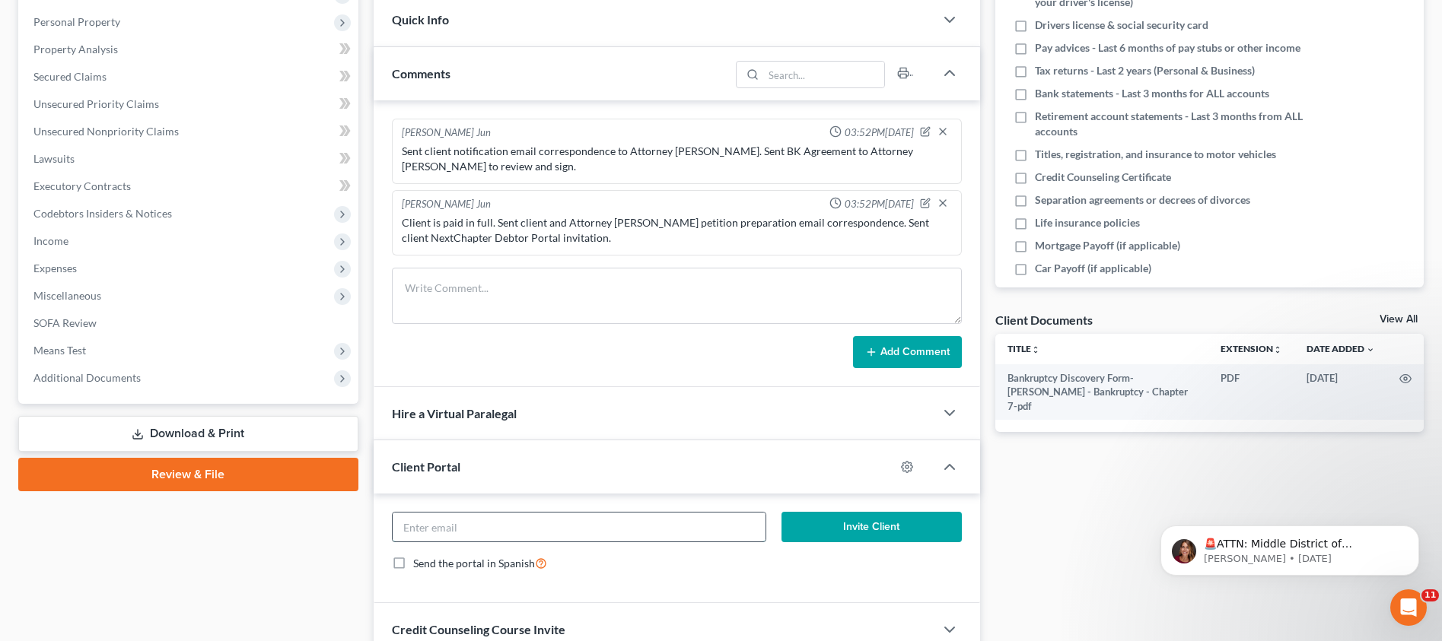
click at [505, 521] on input "email" at bounding box center [580, 527] width 374 height 29
paste input "[PERSON_NAME][EMAIL_ADDRESS][PERSON_NAME][DOMAIN_NAME]"
type input "[PERSON_NAME][EMAIL_ADDRESS][PERSON_NAME][DOMAIN_NAME]"
click at [854, 529] on button "Invite Client" at bounding box center [871, 527] width 180 height 30
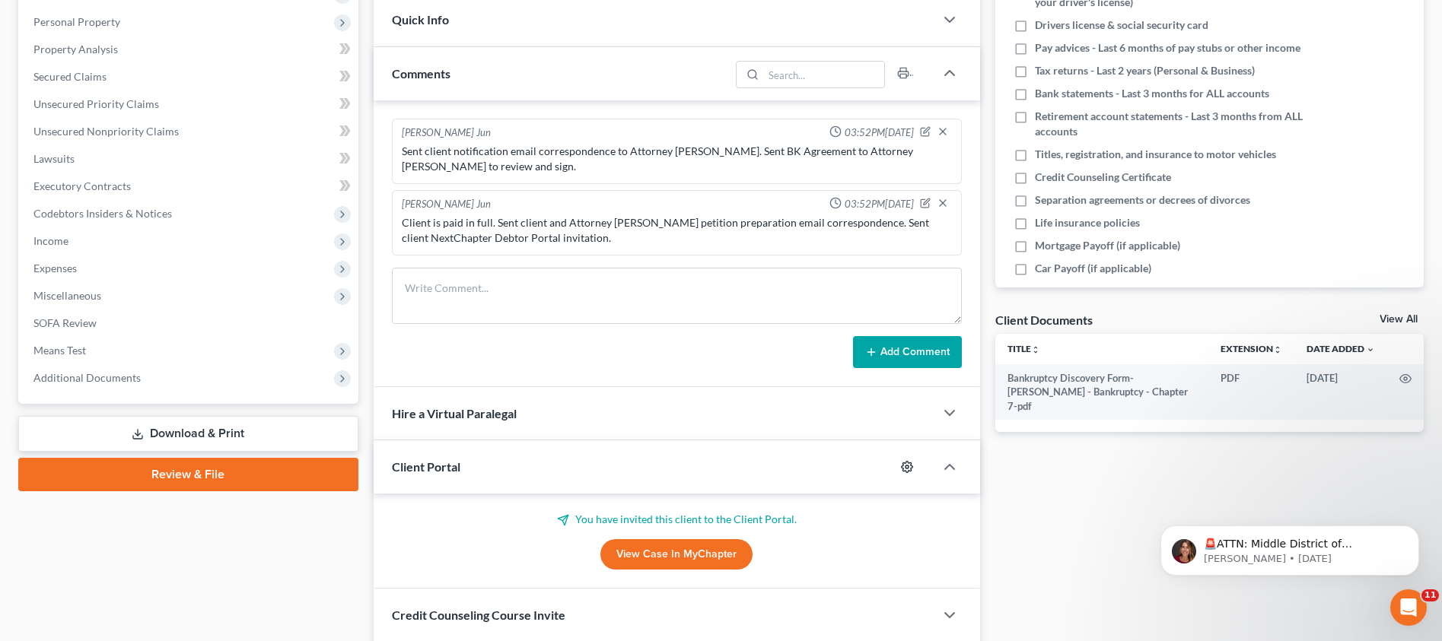
click at [908, 464] on icon "button" at bounding box center [907, 467] width 12 height 12
select select "9"
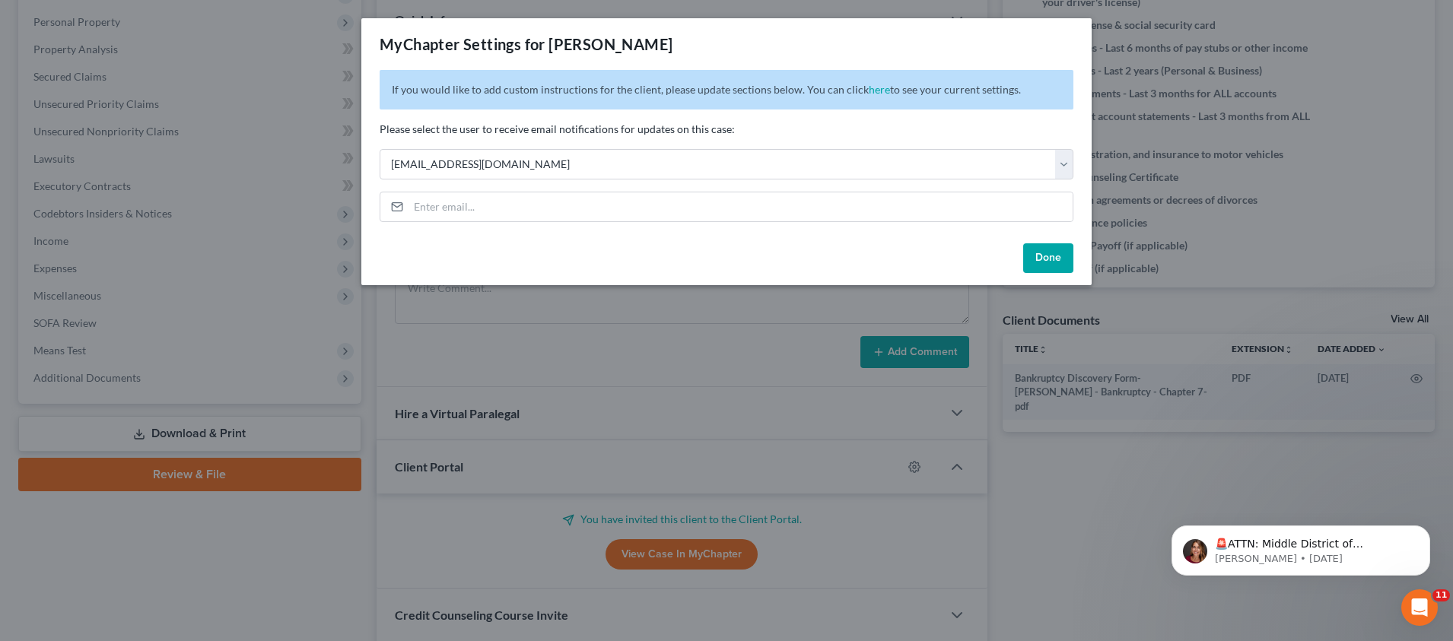
click at [1038, 264] on button "Done" at bounding box center [1048, 258] width 50 height 30
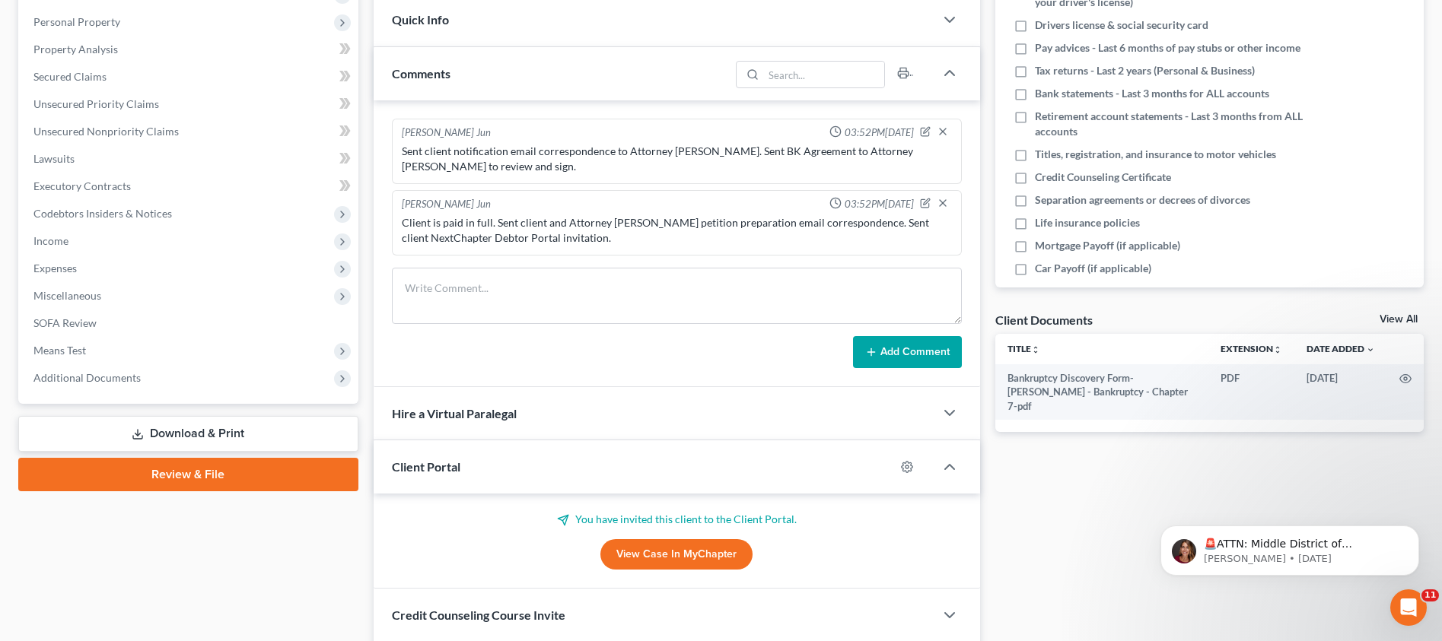
scroll to position [0, 0]
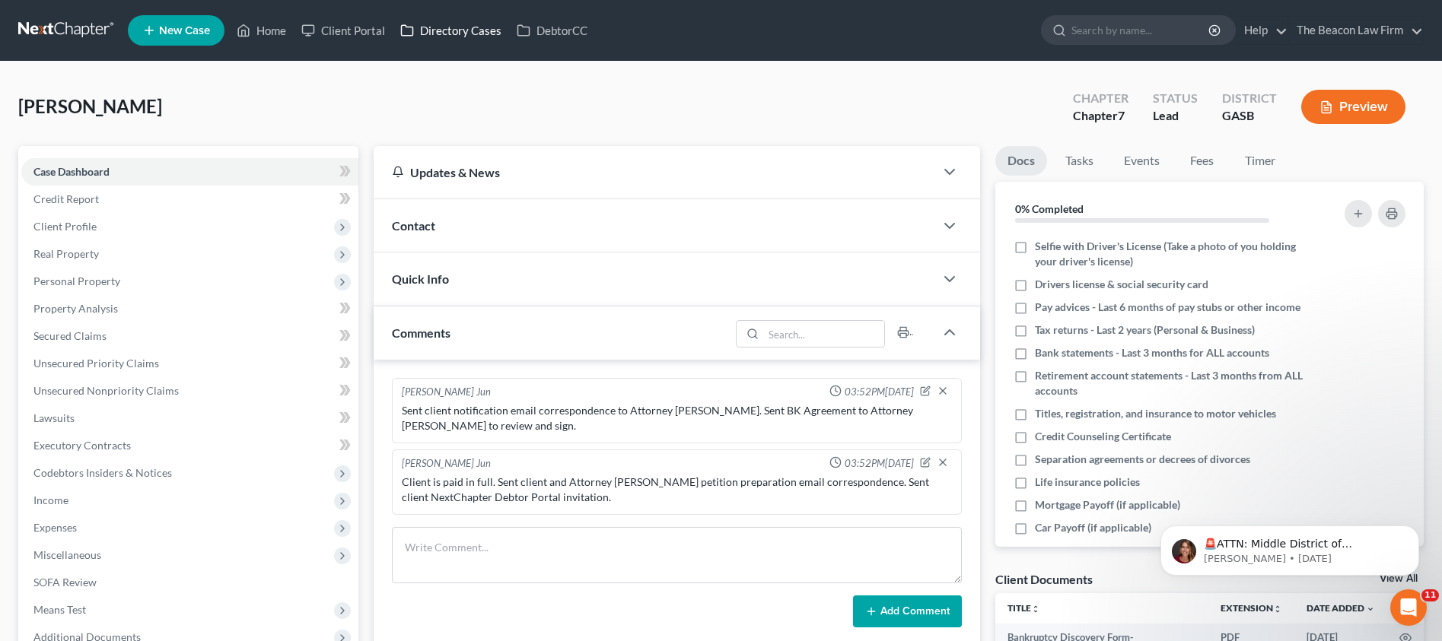
click at [429, 30] on link "Directory Cases" at bounding box center [451, 30] width 116 height 27
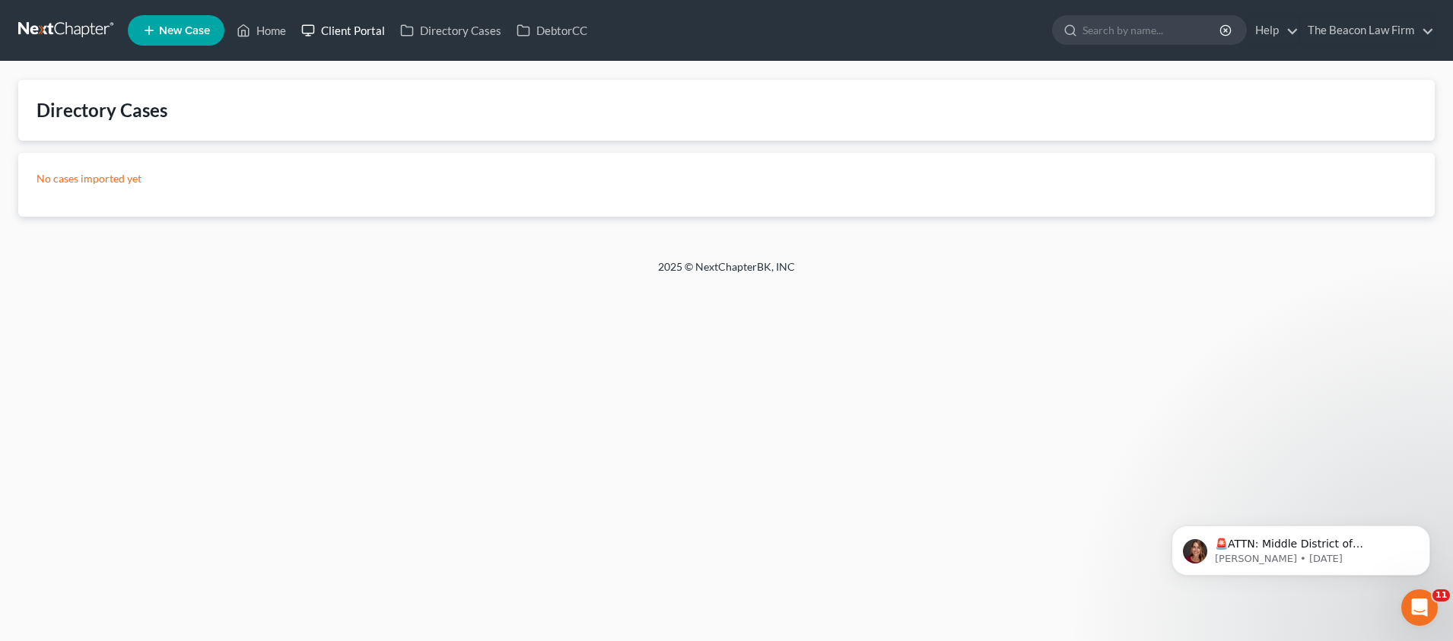
click at [371, 34] on link "Client Portal" at bounding box center [343, 30] width 99 height 27
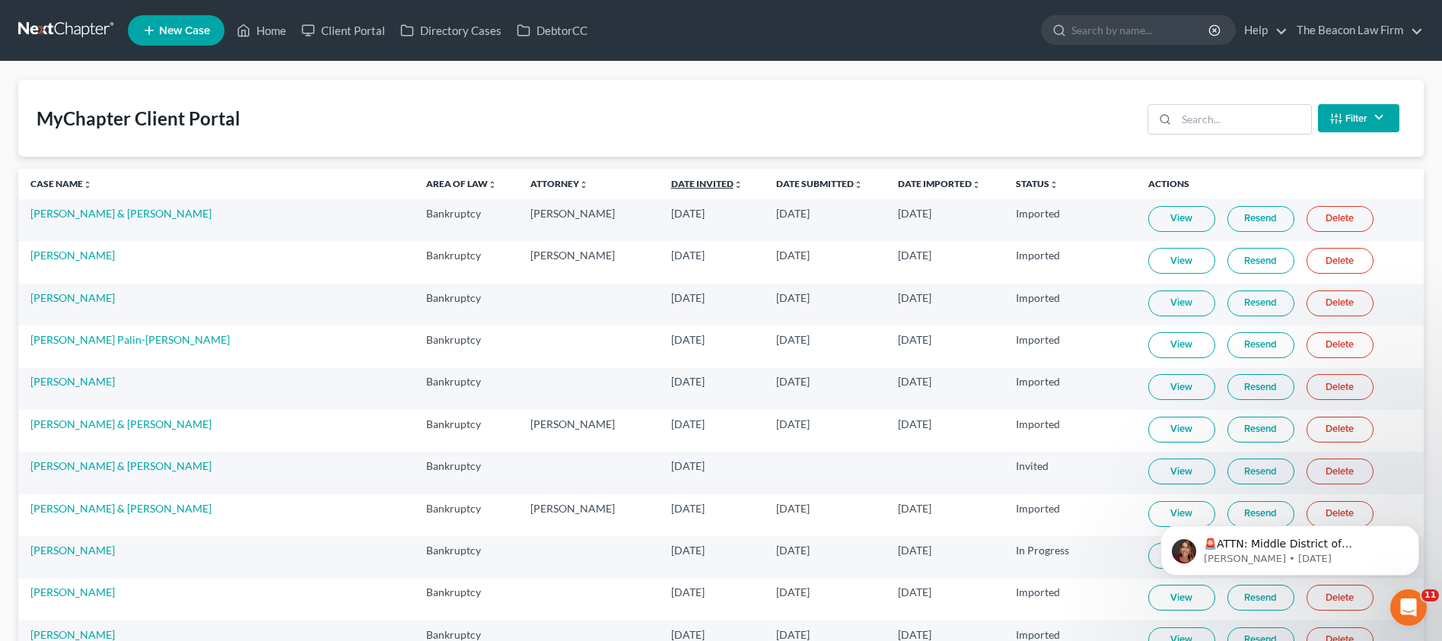
click at [671, 180] on link "Date Invited unfold_more expand_more expand_less" at bounding box center [707, 183] width 72 height 11
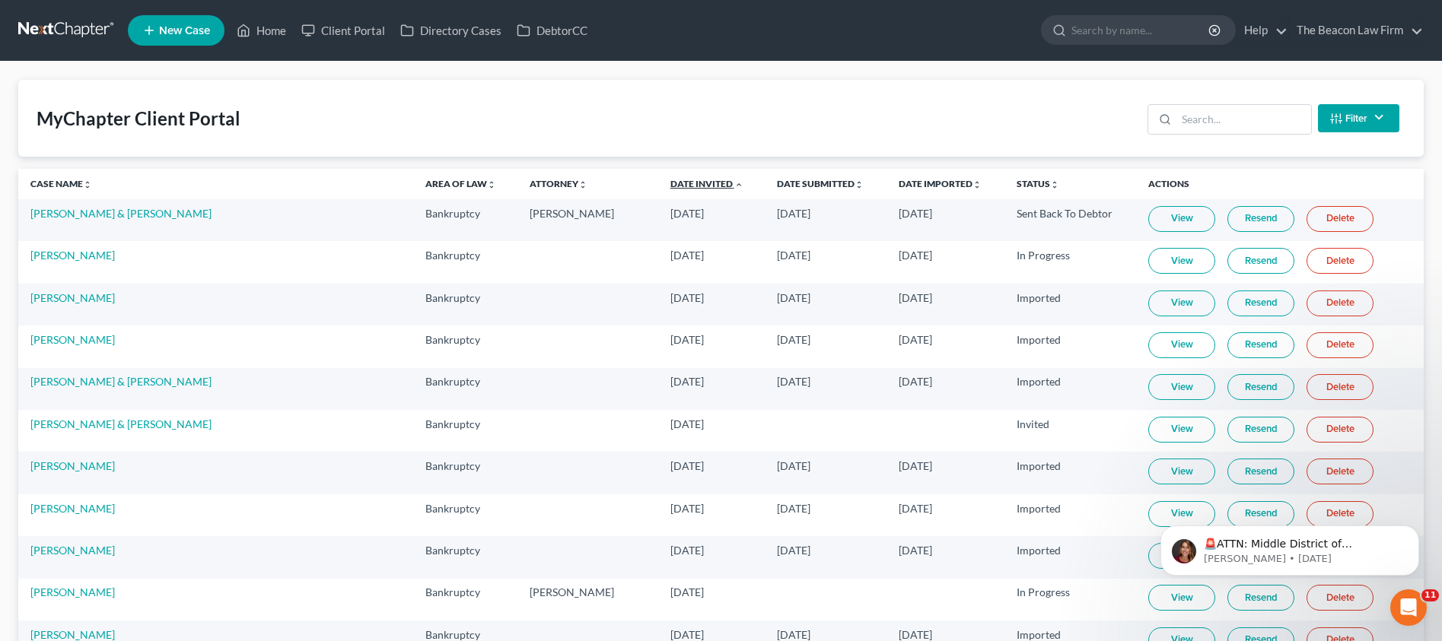
click at [670, 180] on link "Date Invited unfold_more expand_more expand_less" at bounding box center [706, 183] width 73 height 11
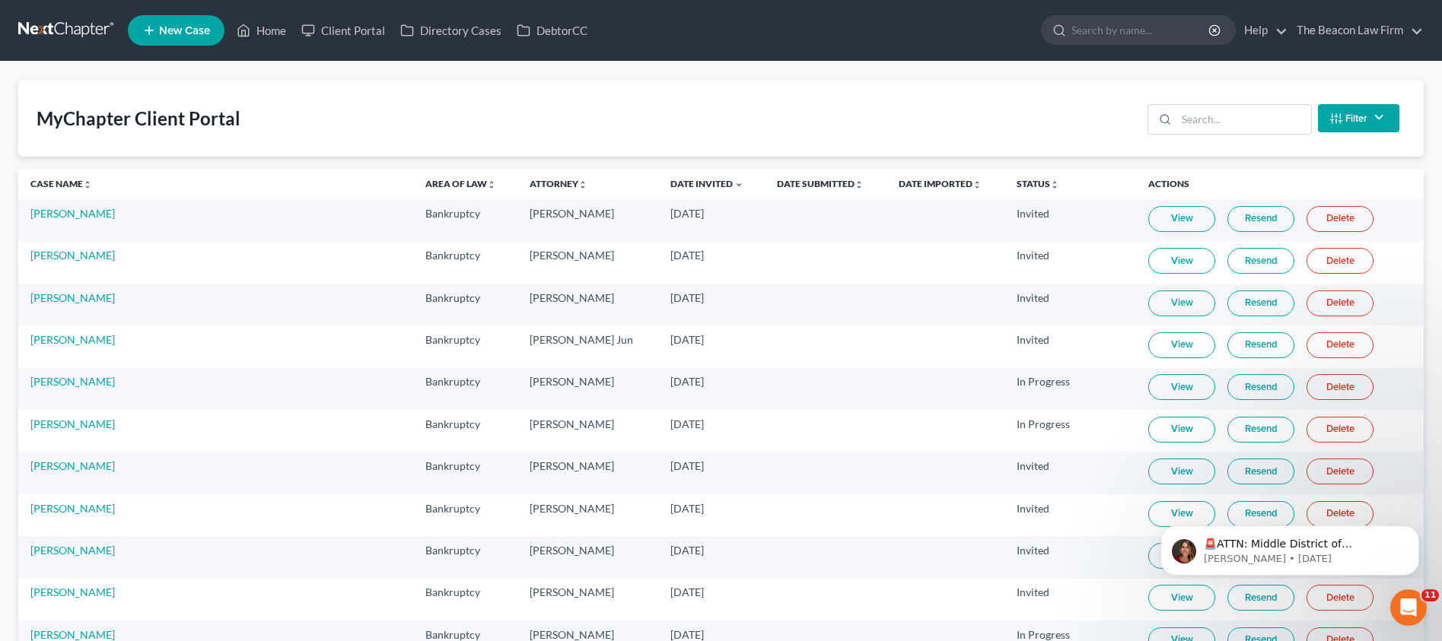
click at [1227, 217] on link "Resend" at bounding box center [1260, 219] width 67 height 26
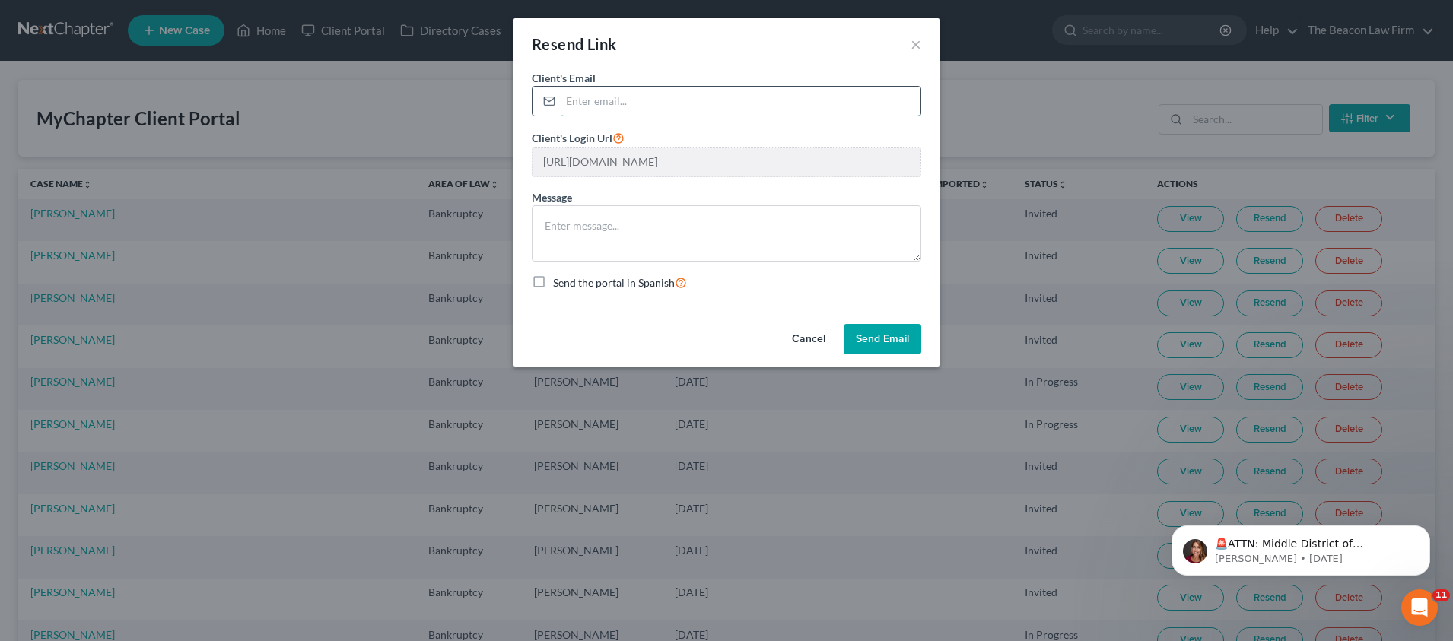
click at [641, 95] on input "email" at bounding box center [741, 101] width 360 height 29
paste input "[PERSON_NAME][EMAIL_ADDRESS][PERSON_NAME][DOMAIN_NAME]"
type input "[PERSON_NAME][EMAIL_ADDRESS][PERSON_NAME][DOMAIN_NAME]"
click at [876, 339] on button "Send Email" at bounding box center [883, 339] width 78 height 30
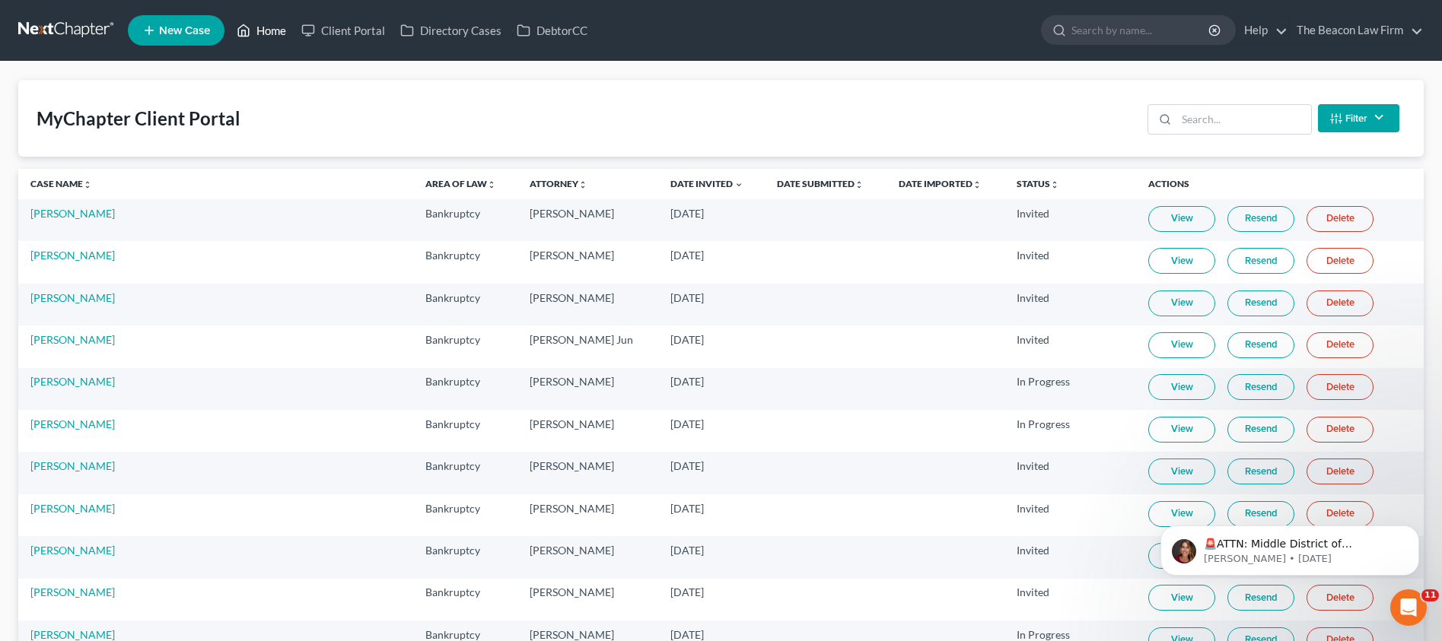
click at [272, 26] on link "Home" at bounding box center [261, 30] width 65 height 27
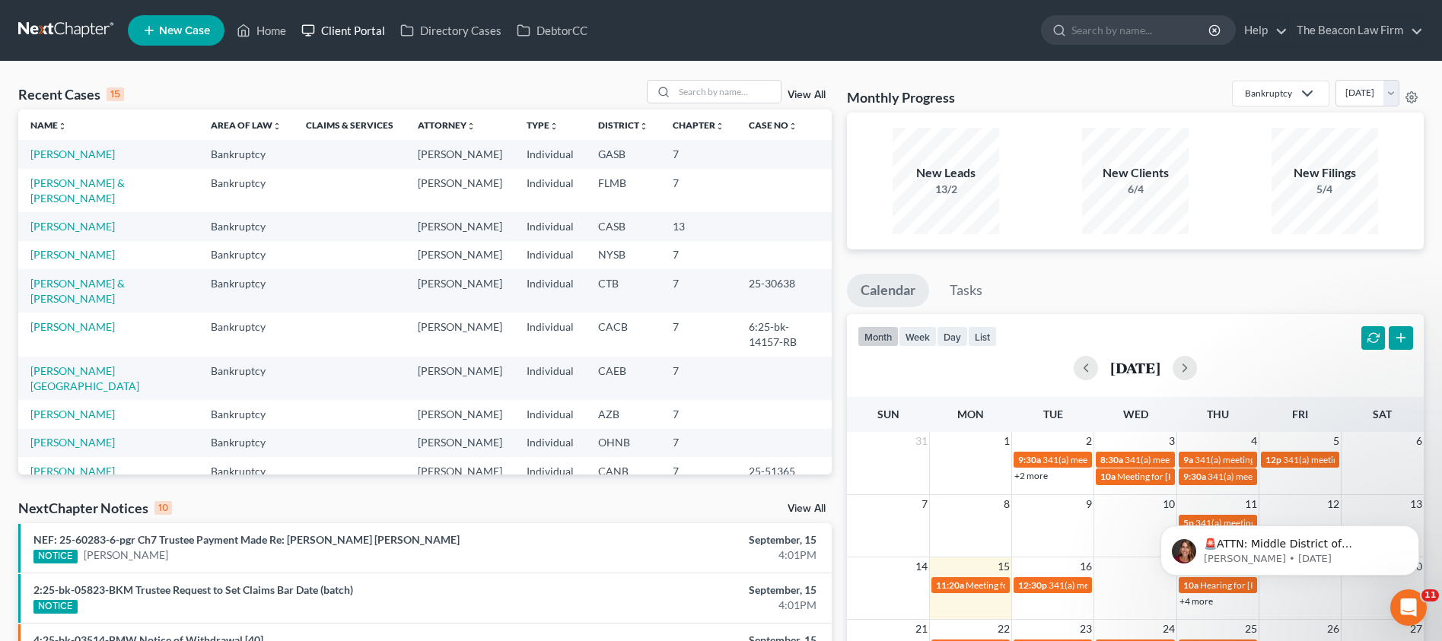
click at [349, 35] on link "Client Portal" at bounding box center [343, 30] width 99 height 27
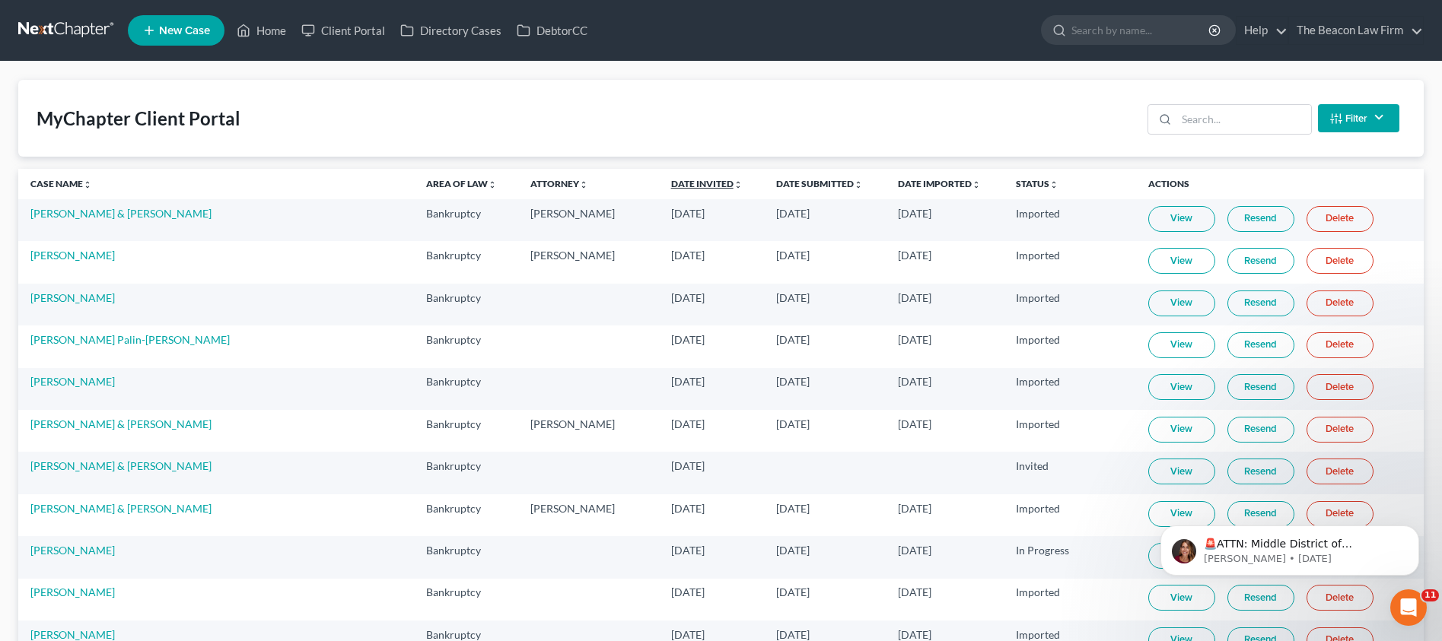
click at [671, 186] on link "Date Invited unfold_more expand_more expand_less" at bounding box center [707, 183] width 72 height 11
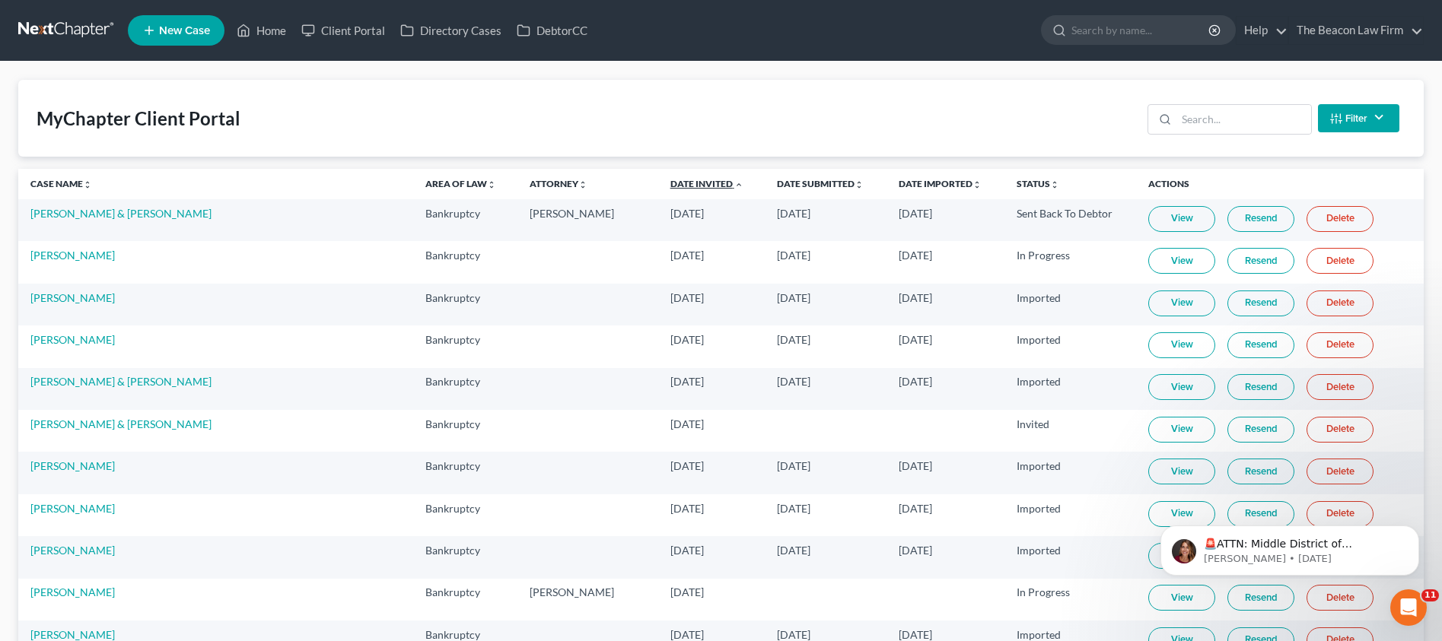
click at [670, 186] on link "Date Invited unfold_more expand_more expand_less" at bounding box center [706, 183] width 73 height 11
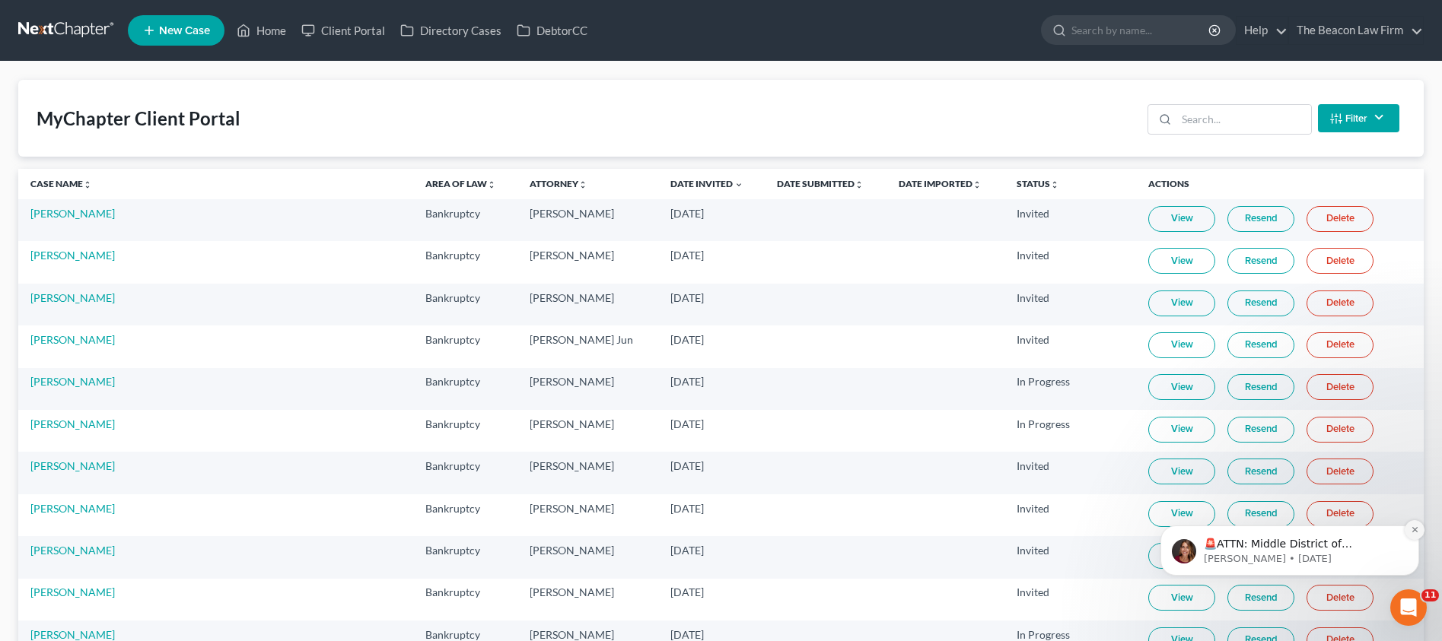
drag, startPoint x: 1411, startPoint y: 535, endPoint x: 2556, endPoint y: 1029, distance: 1246.9
click at [1411, 534] on icon "Dismiss notification" at bounding box center [1414, 530] width 8 height 8
